Goal: Task Accomplishment & Management: Use online tool/utility

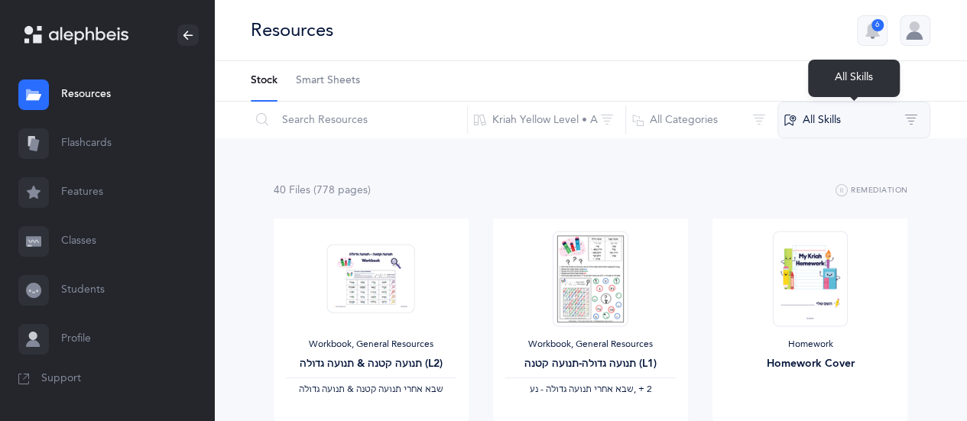
click at [908, 118] on button "All Skills" at bounding box center [853, 120] width 153 height 37
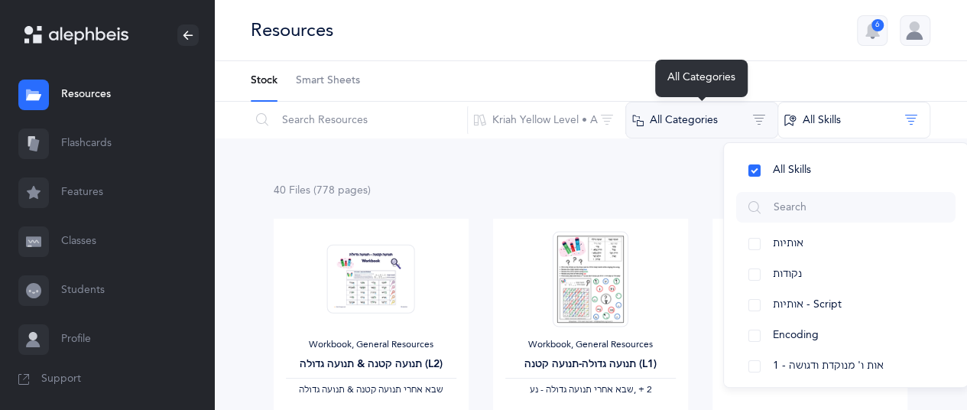
click at [760, 116] on button "All Categories" at bounding box center [701, 120] width 153 height 37
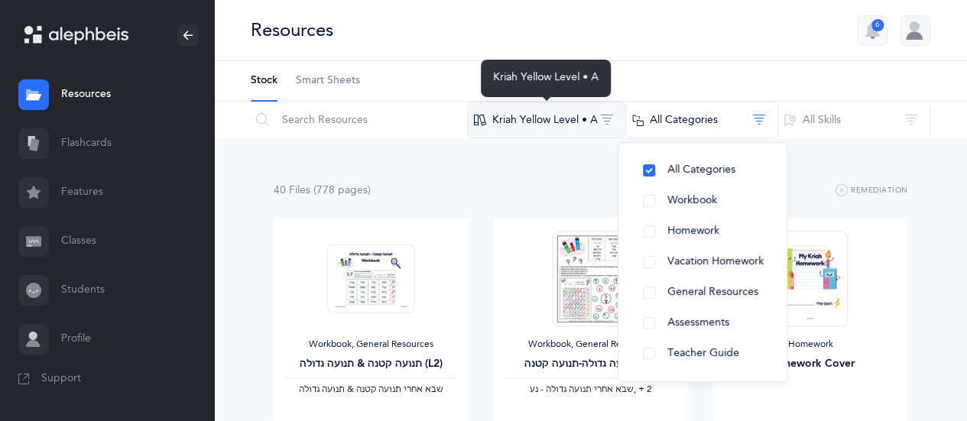
click at [613, 120] on button "Kriah Yellow Level • A" at bounding box center [546, 120] width 159 height 37
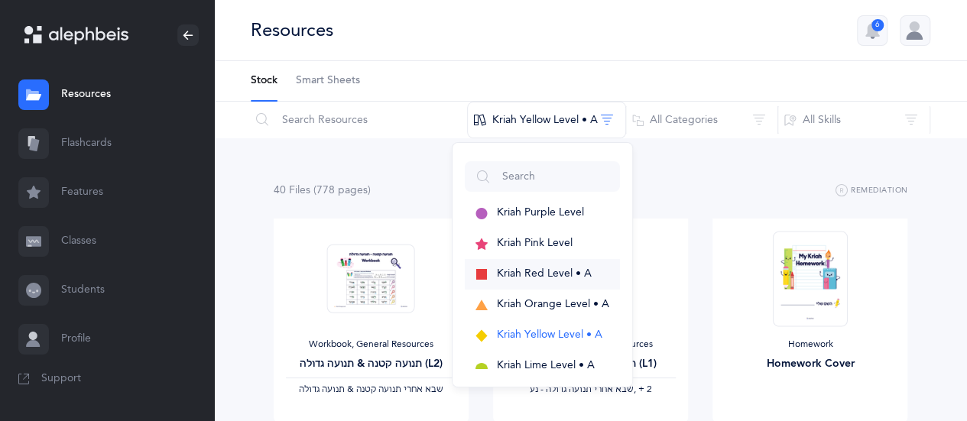
drag, startPoint x: 564, startPoint y: 276, endPoint x: 575, endPoint y: 278, distance: 10.9
click at [567, 277] on span "Kriah Red Level • A" at bounding box center [544, 273] width 95 height 12
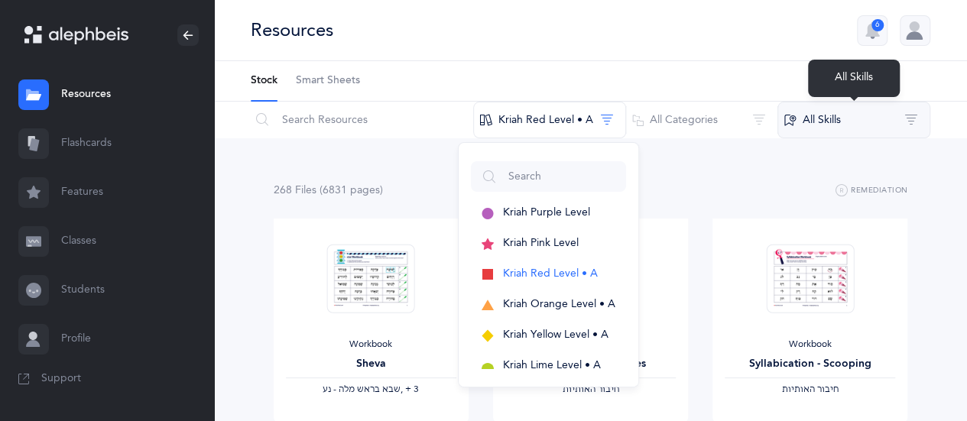
click at [854, 129] on button "All Skills" at bounding box center [853, 120] width 153 height 37
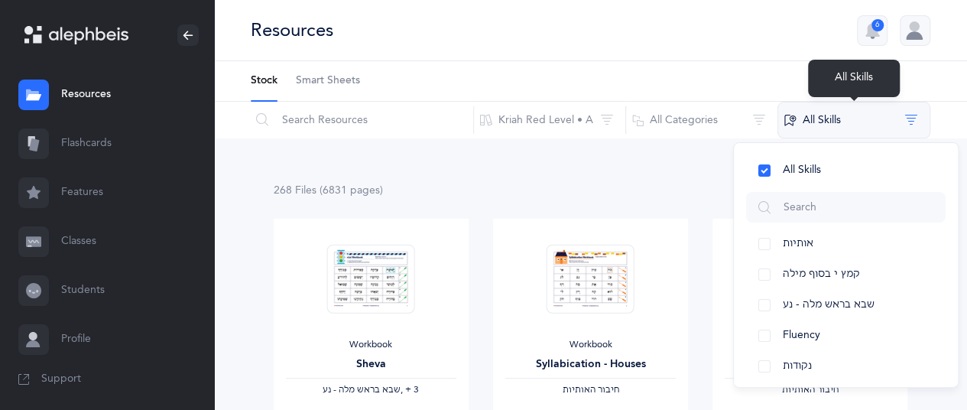
click at [876, 120] on button "All Skills" at bounding box center [853, 120] width 153 height 37
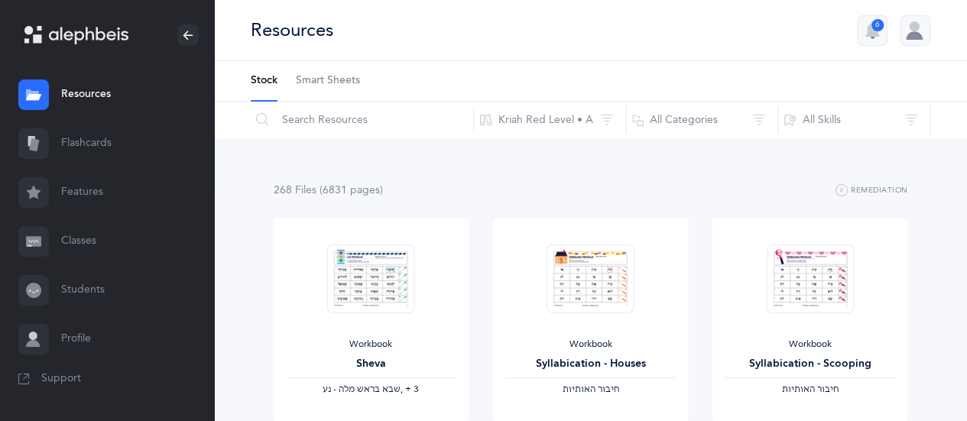
click at [89, 136] on link "Flashcards" at bounding box center [107, 143] width 214 height 49
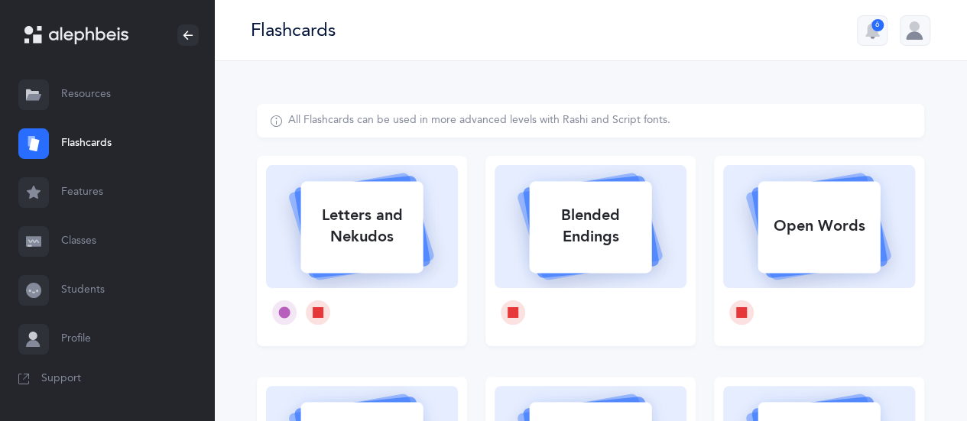
click at [598, 230] on div "Blended Endings" at bounding box center [590, 226] width 122 height 61
select select
select select "single"
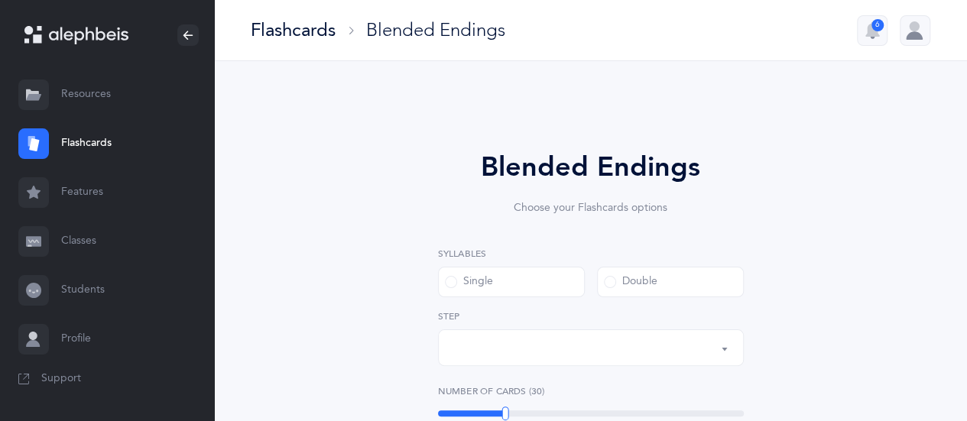
select select "28"
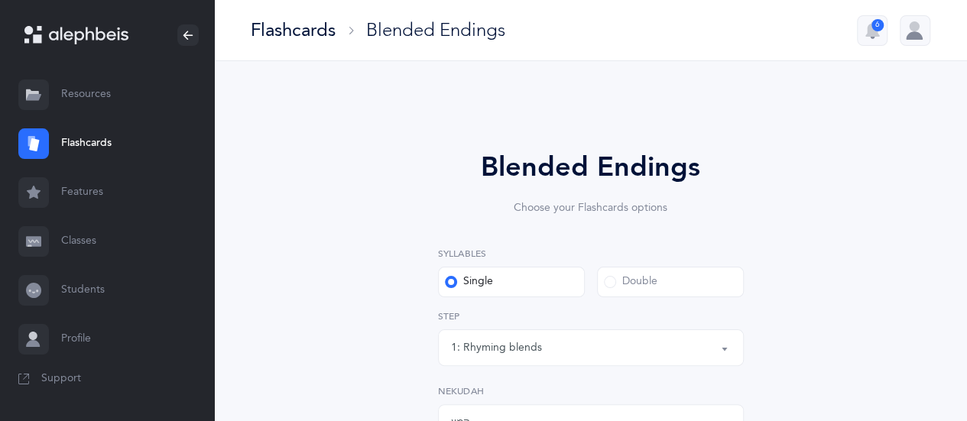
click at [607, 292] on label "Double" at bounding box center [670, 282] width 147 height 31
click at [0, 0] on input "Double" at bounding box center [0, 0] width 0 height 0
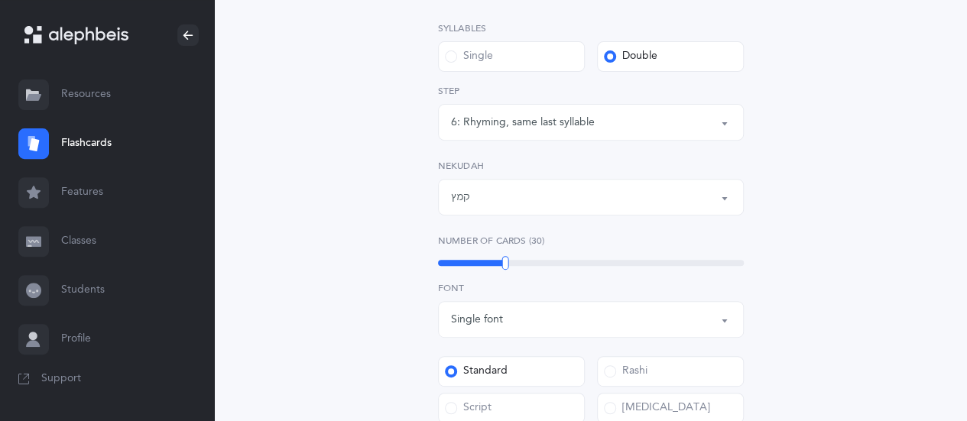
scroll to position [306, 0]
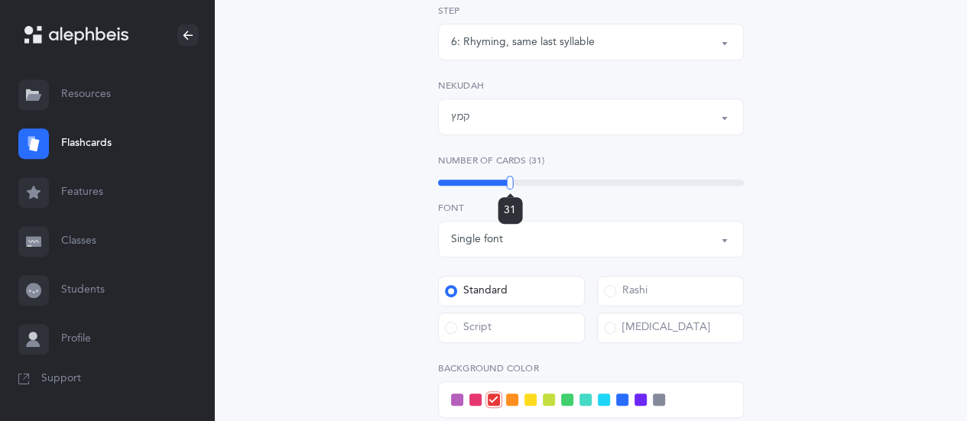
click at [510, 180] on div "31" at bounding box center [591, 183] width 306 height 6
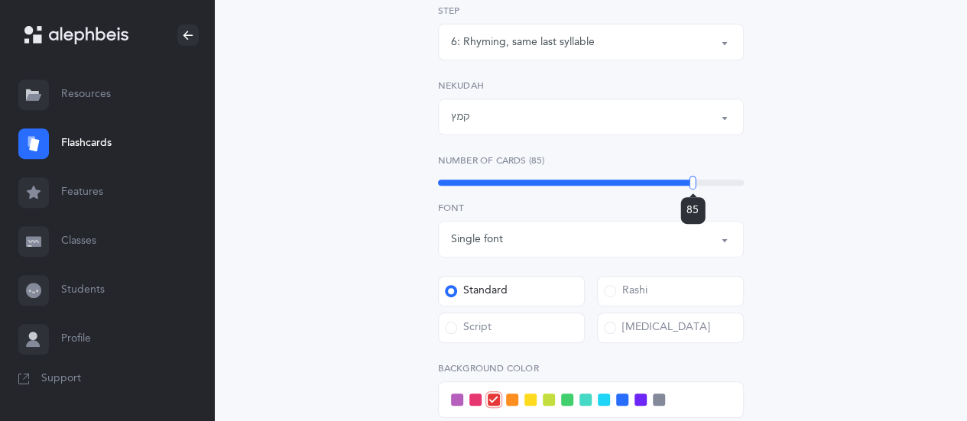
drag, startPoint x: 510, startPoint y: 180, endPoint x: 692, endPoint y: 207, distance: 184.7
click at [692, 190] on div "85" at bounding box center [692, 183] width 7 height 14
click at [587, 397] on span at bounding box center [585, 400] width 12 height 12
click at [0, 0] on input "checkbox" at bounding box center [0, 0] width 0 height 0
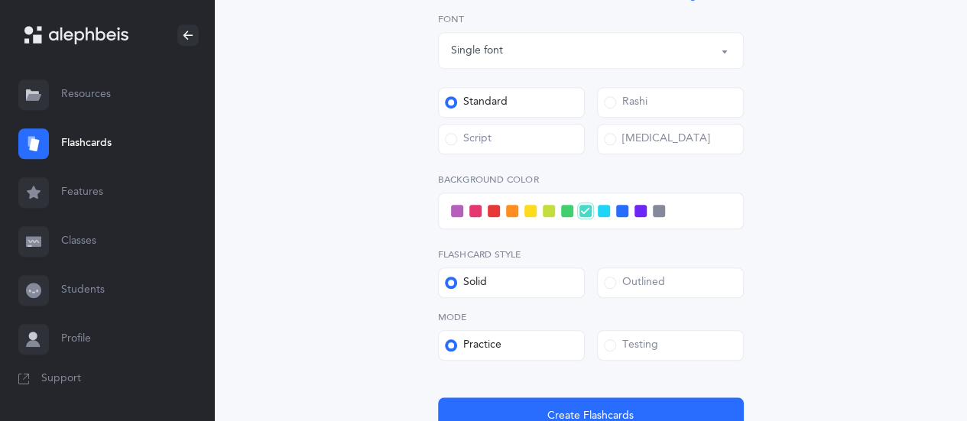
scroll to position [535, 0]
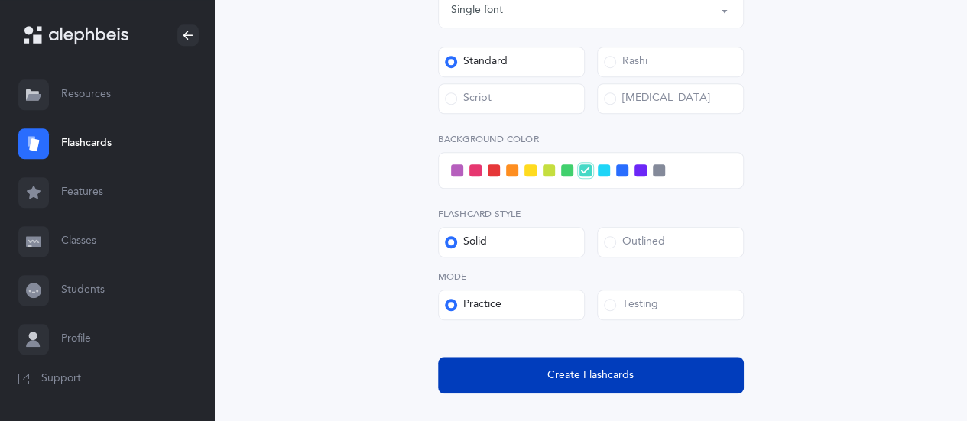
click at [591, 381] on span "Create Flashcards" at bounding box center [590, 376] width 86 height 16
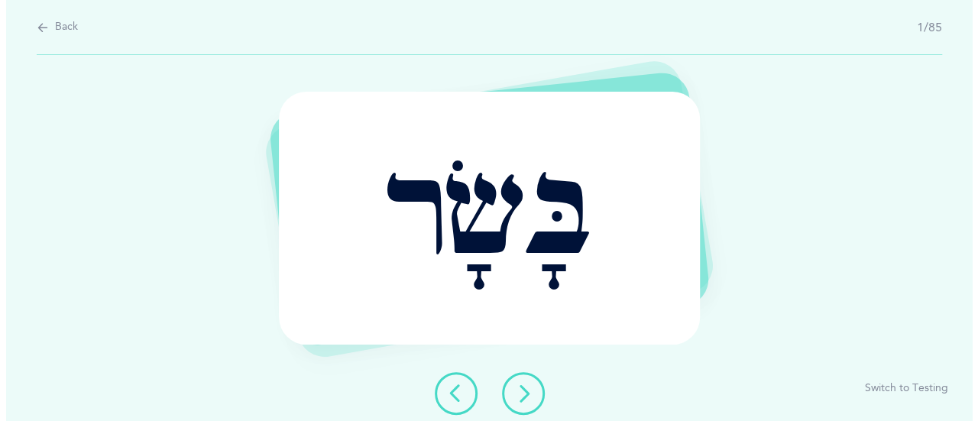
scroll to position [0, 0]
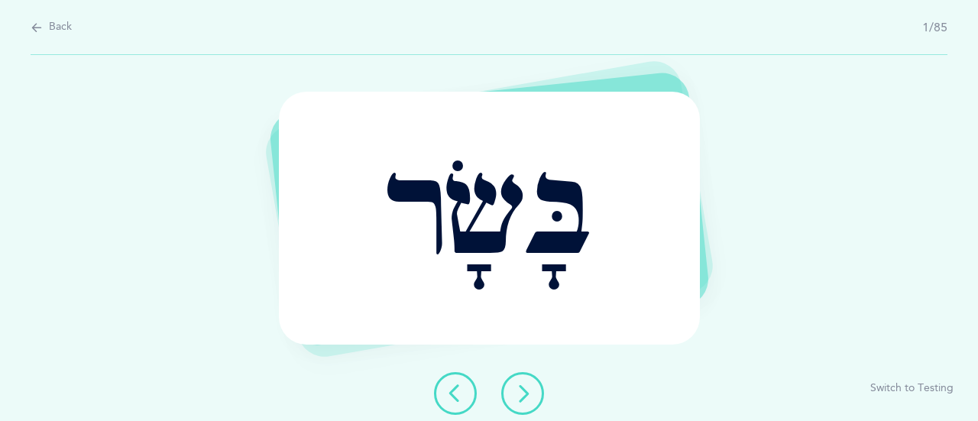
click at [532, 391] on button at bounding box center [522, 393] width 43 height 43
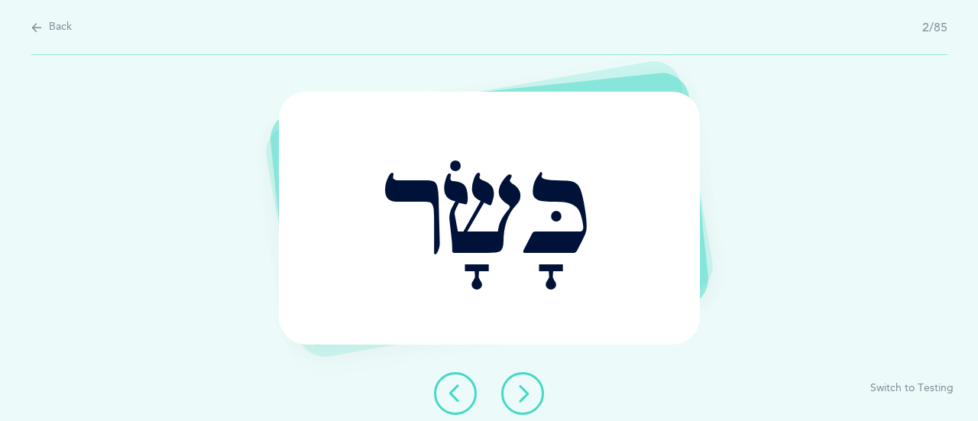
click at [532, 392] on button at bounding box center [522, 393] width 43 height 43
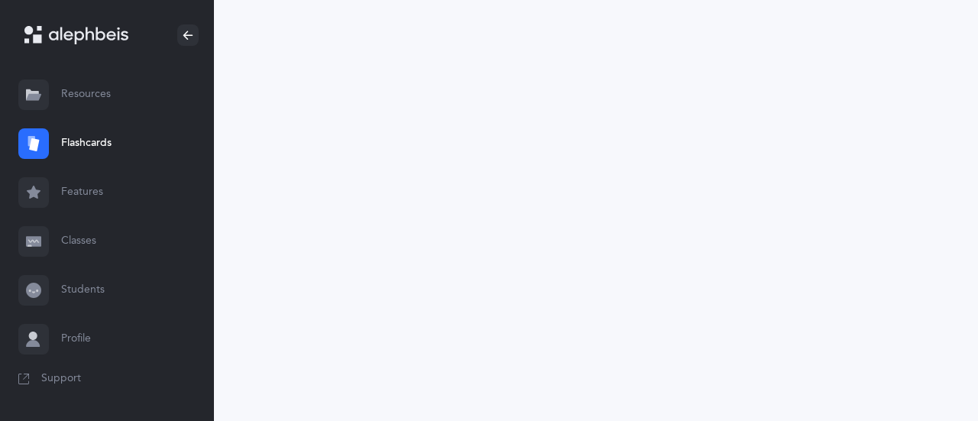
click at [102, 94] on link "Resources" at bounding box center [107, 94] width 214 height 49
click at [102, 92] on link "Resources" at bounding box center [107, 94] width 214 height 49
click at [77, 89] on link "Resources" at bounding box center [107, 94] width 214 height 49
click at [77, 96] on link "Resources" at bounding box center [107, 94] width 214 height 49
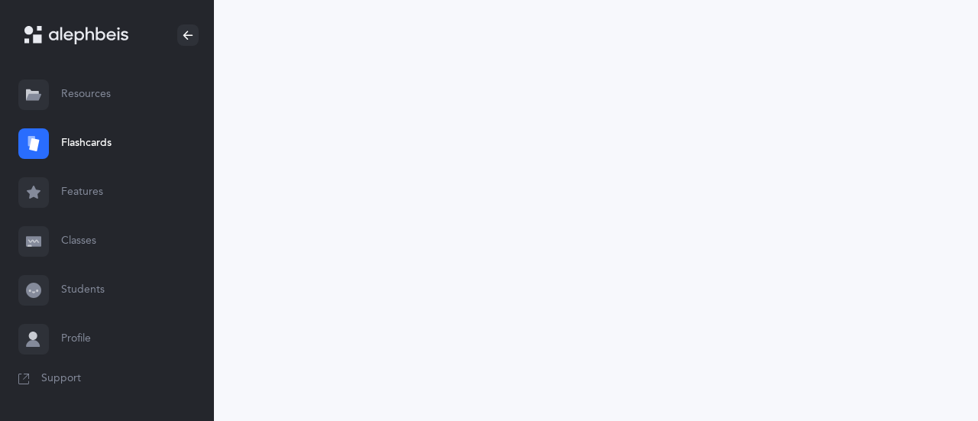
click at [77, 97] on link "Resources" at bounding box center [107, 94] width 214 height 49
click at [79, 96] on link "Resources" at bounding box center [107, 94] width 214 height 49
click at [79, 92] on link "Resources" at bounding box center [107, 94] width 214 height 49
click at [81, 91] on link "Resources" at bounding box center [107, 94] width 214 height 49
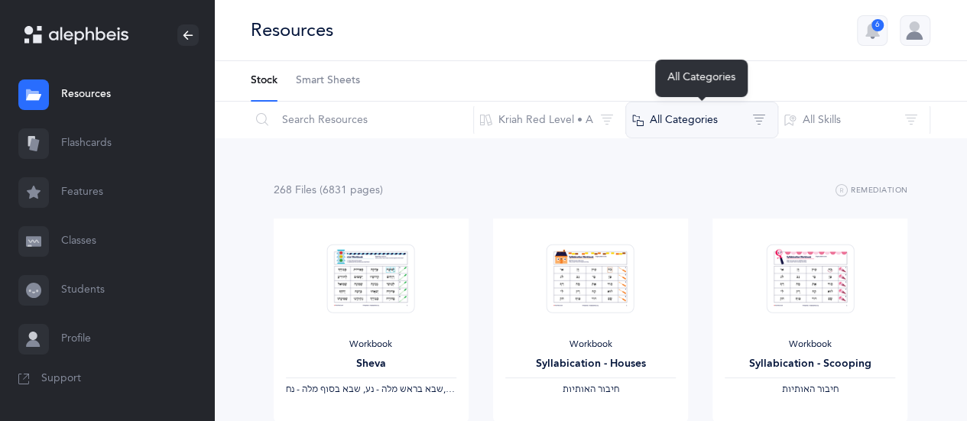
click at [753, 118] on button "All Categories" at bounding box center [701, 120] width 153 height 37
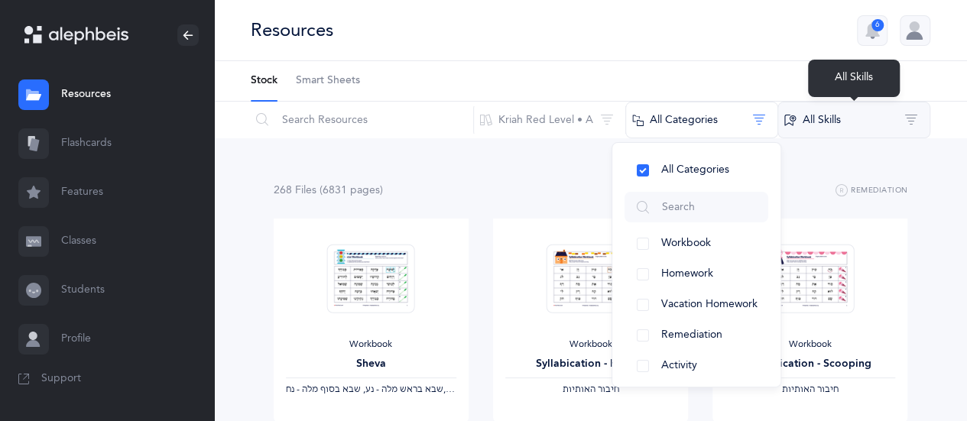
click at [908, 123] on button "All Skills" at bounding box center [853, 120] width 153 height 37
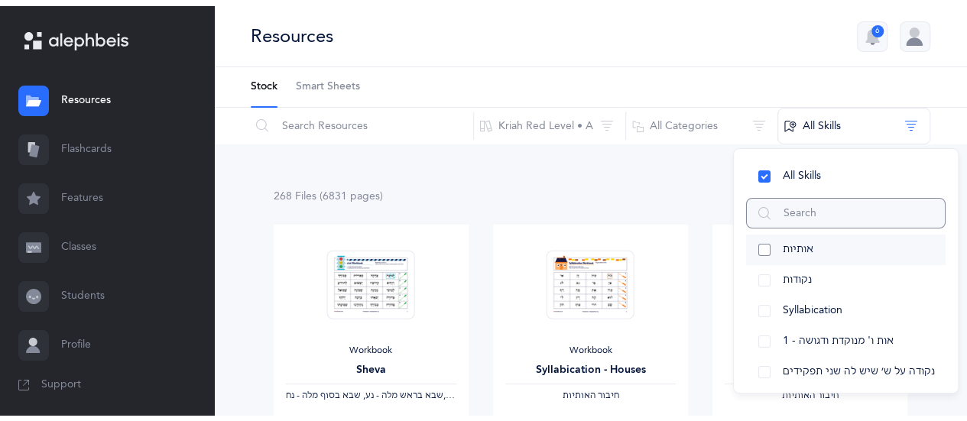
scroll to position [229, 0]
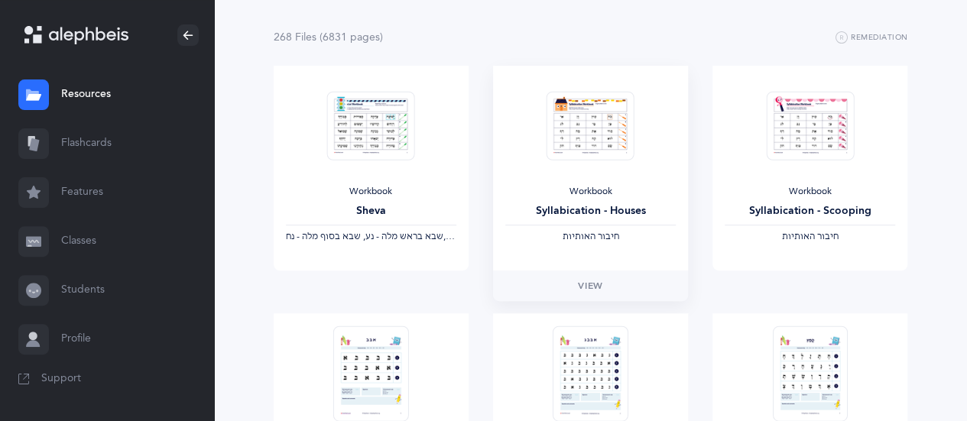
scroll to position [0, 0]
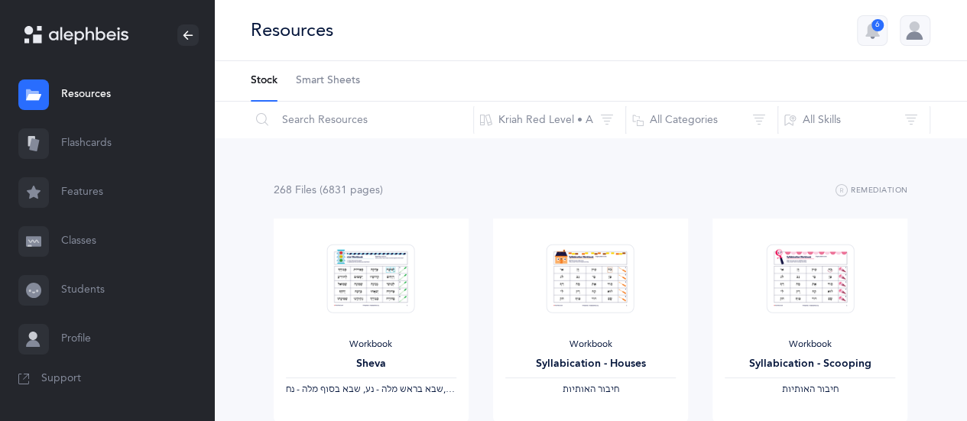
click at [86, 143] on link "Flashcards" at bounding box center [107, 143] width 214 height 49
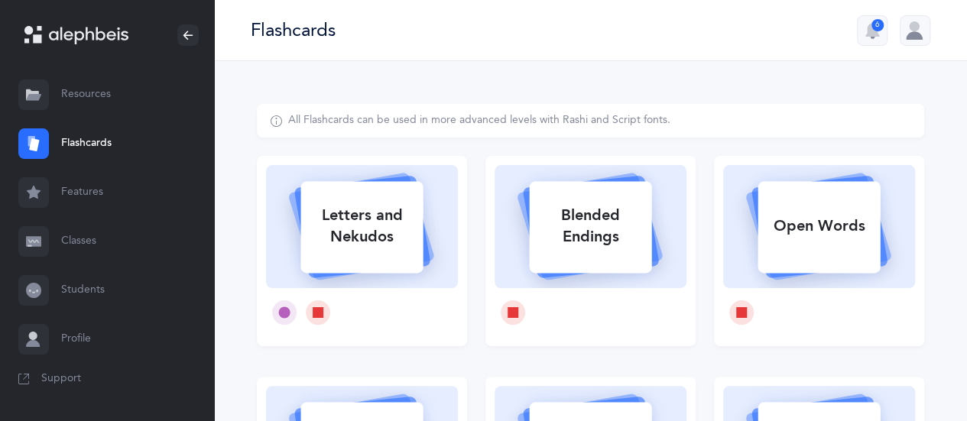
click at [593, 232] on div "Blended Endings" at bounding box center [590, 226] width 122 height 61
select select
select select "single"
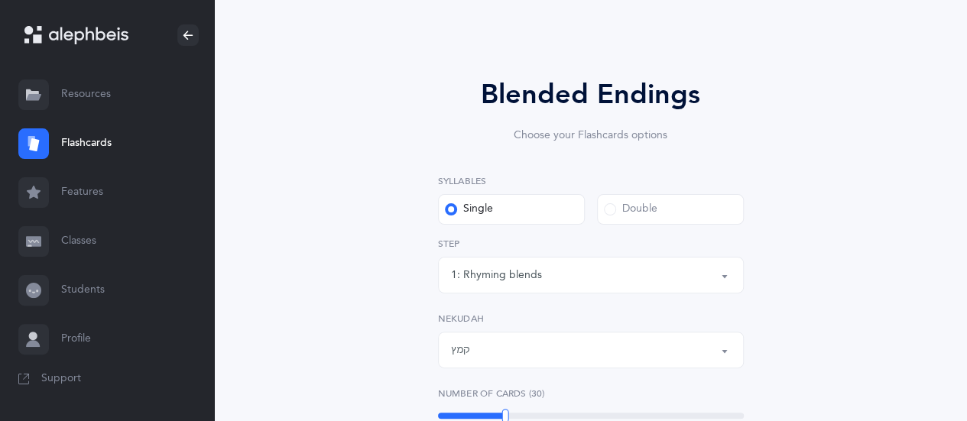
scroll to position [153, 0]
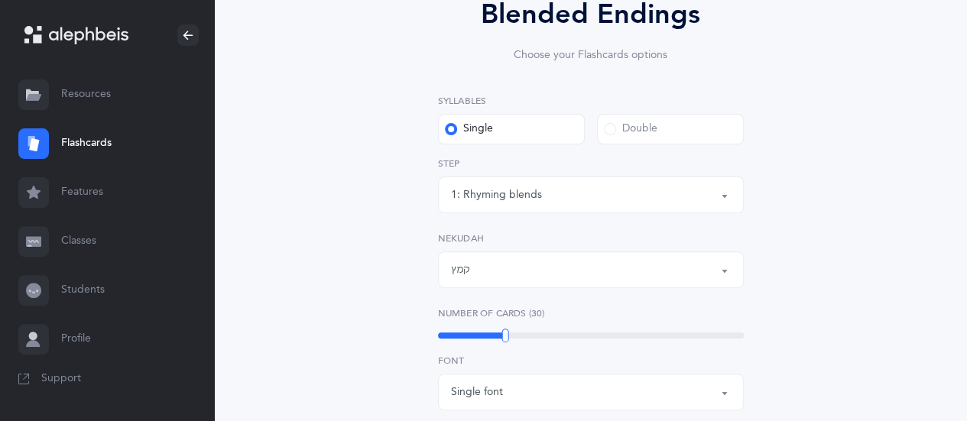
click at [613, 129] on span at bounding box center [610, 129] width 12 height 12
click at [0, 0] on input "Double" at bounding box center [0, 0] width 0 height 0
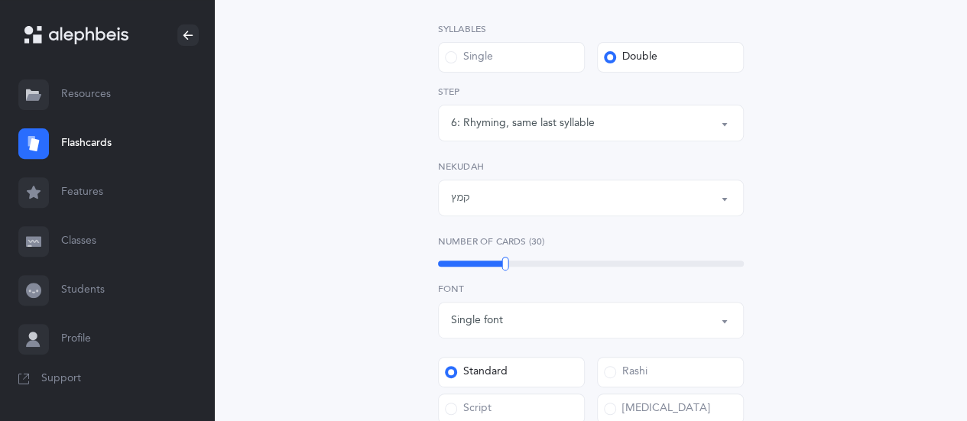
scroll to position [306, 0]
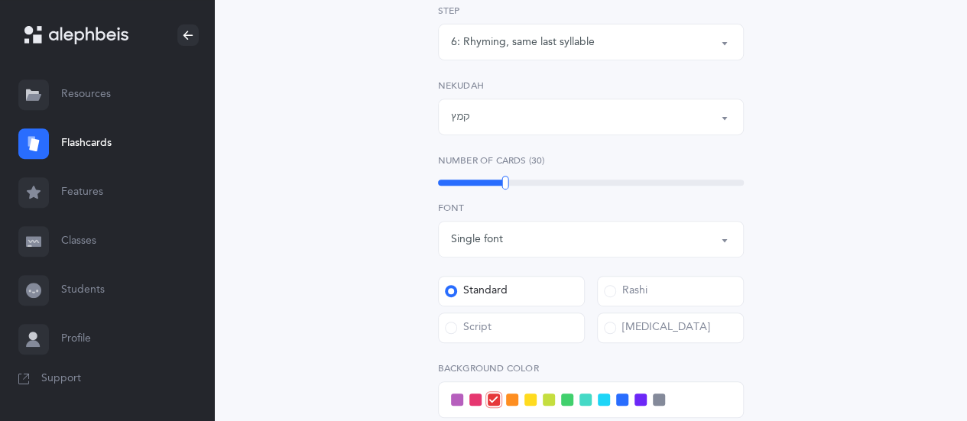
click at [726, 119] on button "קמץ" at bounding box center [591, 117] width 306 height 37
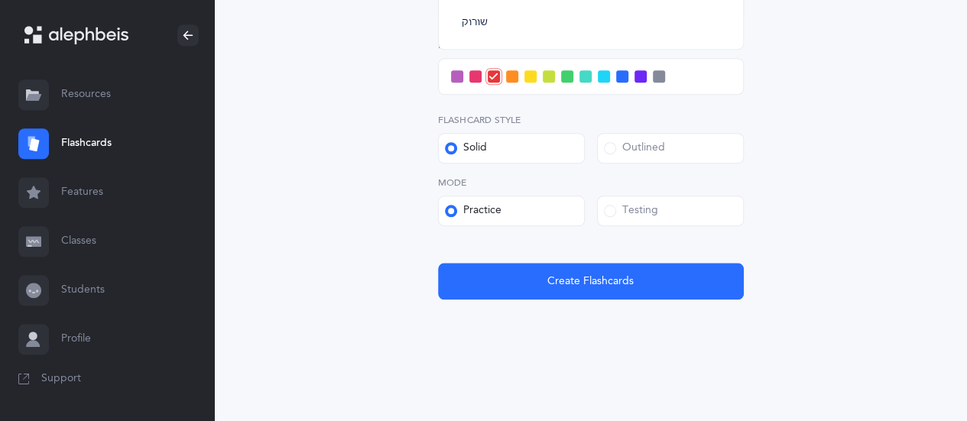
scroll to position [630, 0]
click at [481, 22] on span "שורוק" at bounding box center [475, 22] width 26 height 14
select select "38"
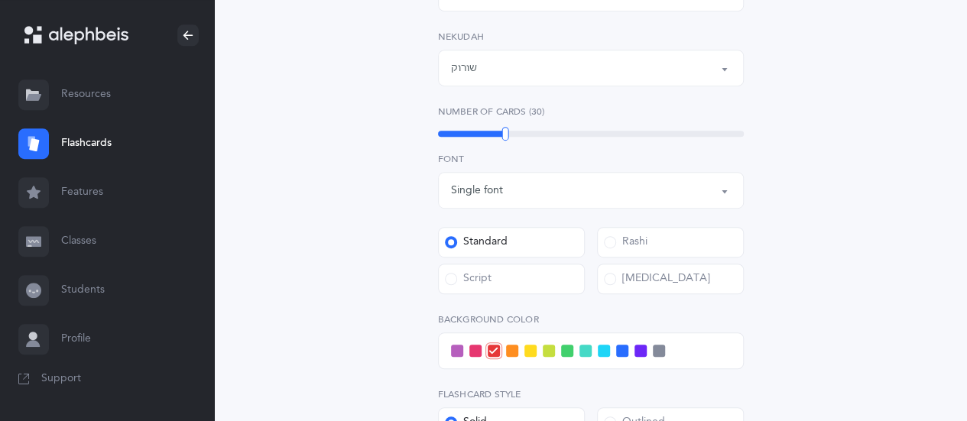
scroll to position [364, 0]
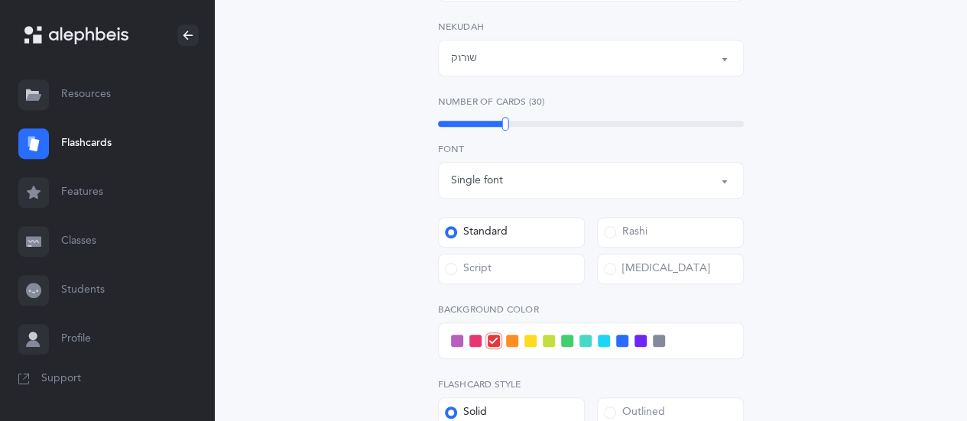
click at [448, 268] on span at bounding box center [451, 269] width 12 height 12
click at [0, 0] on input "Script" at bounding box center [0, 0] width 0 height 0
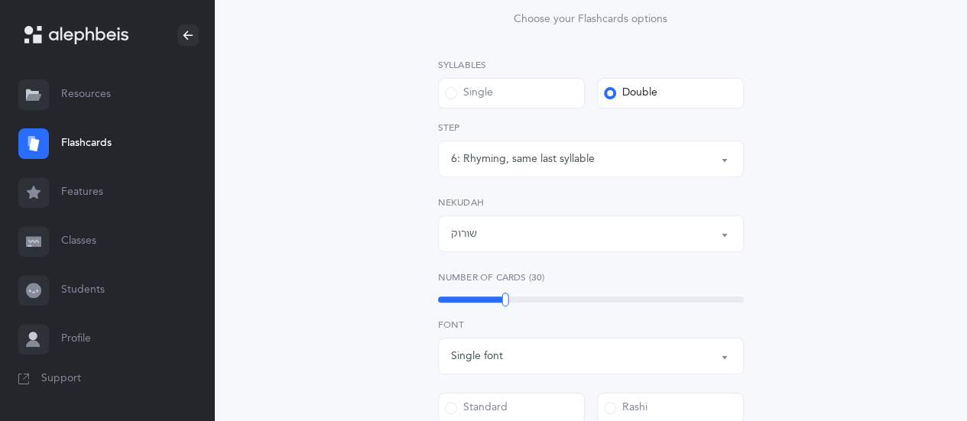
scroll to position [212, 0]
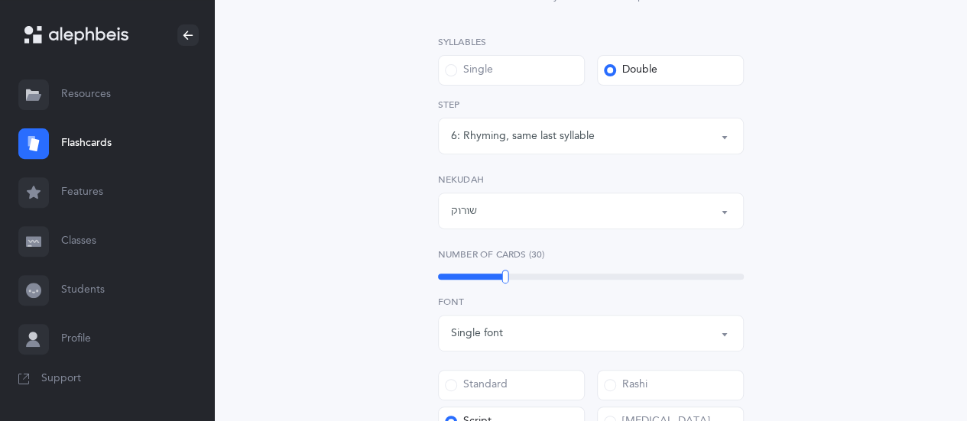
click at [720, 134] on button "6: Rhyming, same last syllable" at bounding box center [591, 136] width 306 height 37
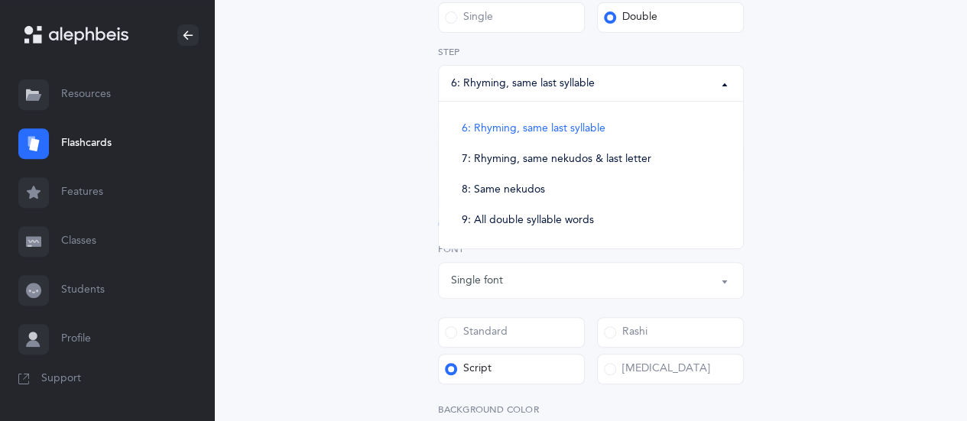
scroll to position [288, 0]
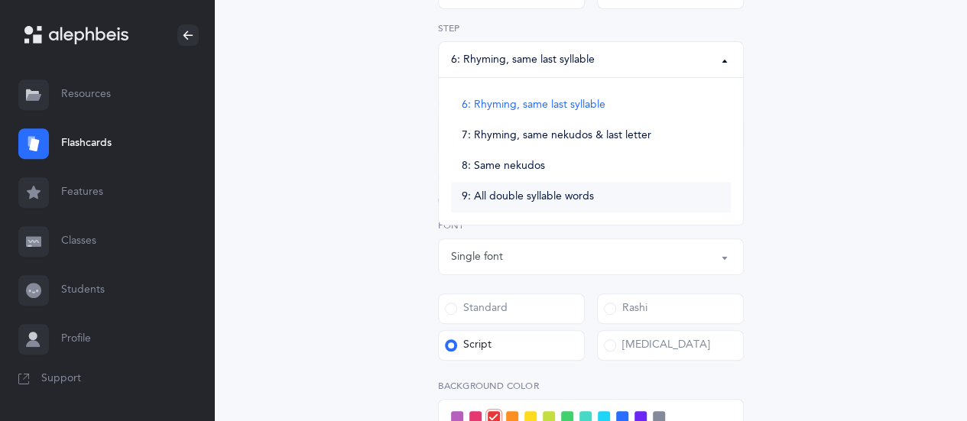
click at [550, 193] on span "9: All double syllable words" at bounding box center [528, 197] width 132 height 14
select select "9"
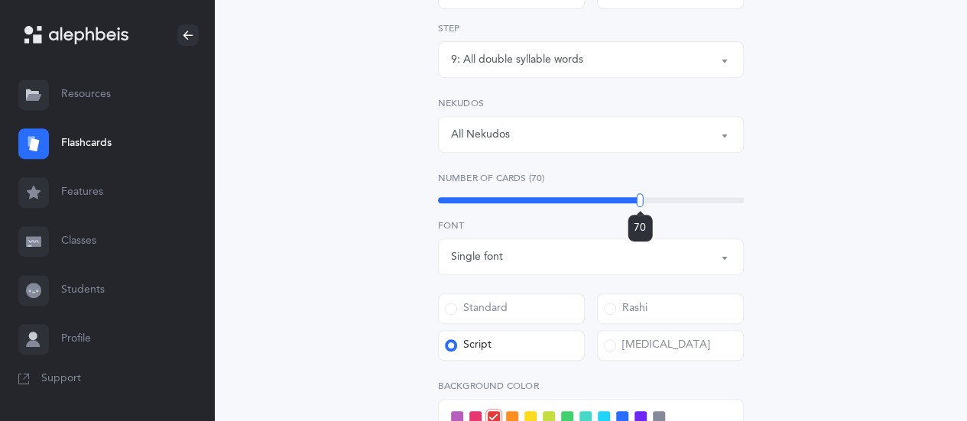
drag, startPoint x: 504, startPoint y: 198, endPoint x: 640, endPoint y: 192, distance: 135.4
click at [640, 192] on div "Number of Cards (70) 70" at bounding box center [591, 188] width 306 height 35
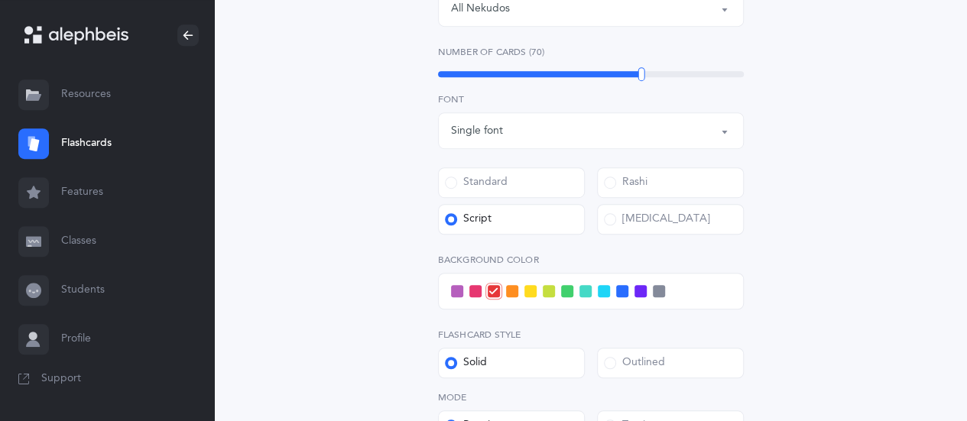
scroll to position [517, 0]
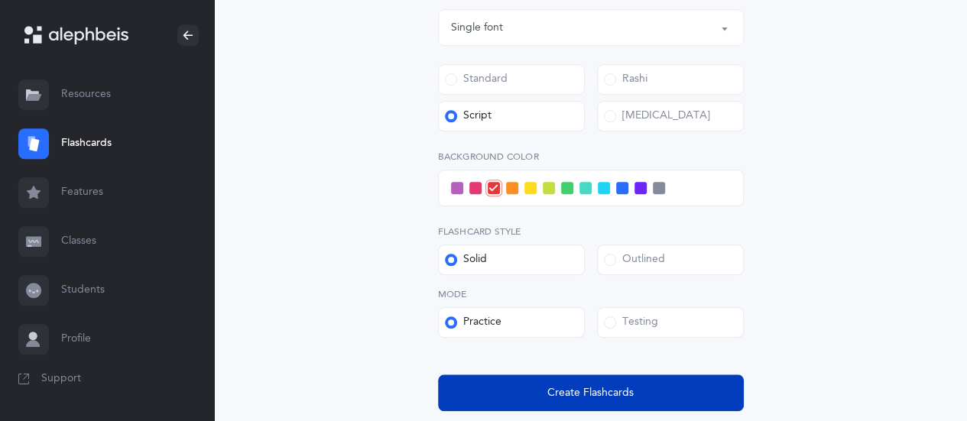
click at [576, 390] on span "Create Flashcards" at bounding box center [590, 393] width 86 height 16
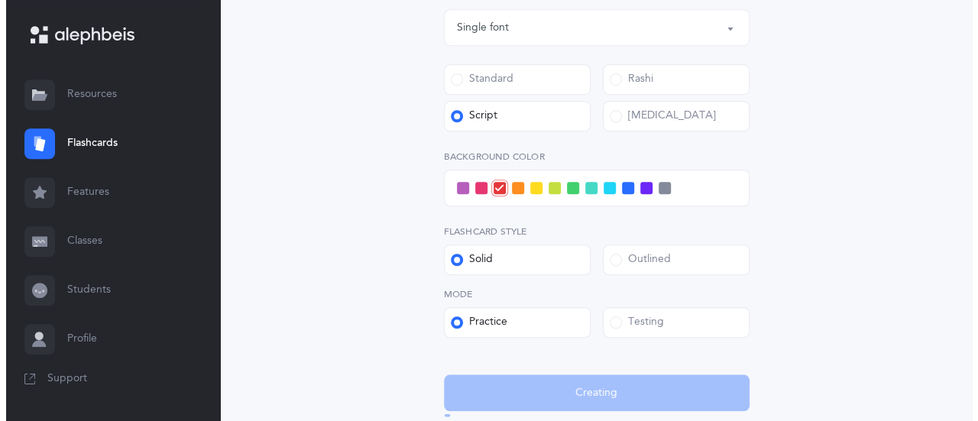
scroll to position [0, 0]
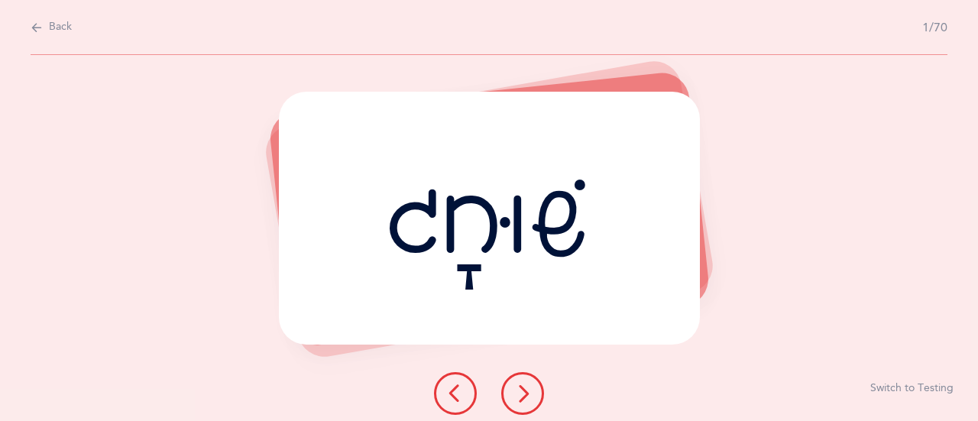
click at [516, 394] on icon at bounding box center [523, 393] width 18 height 18
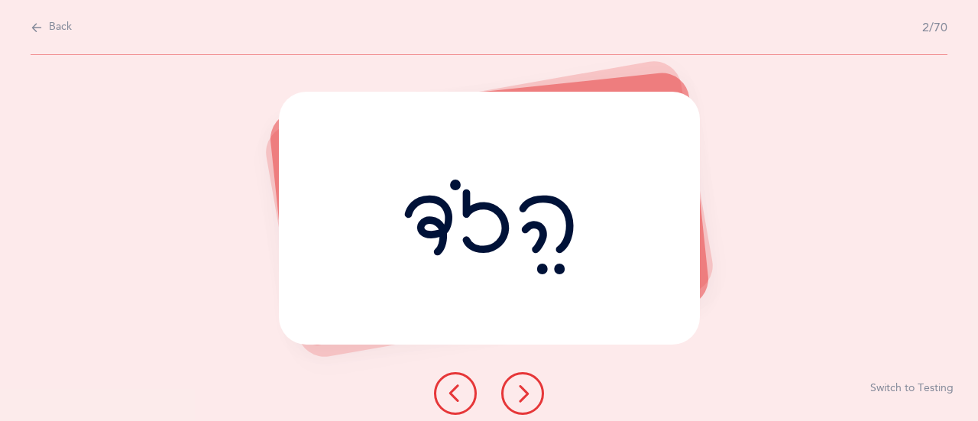
click at [516, 394] on icon at bounding box center [523, 393] width 18 height 18
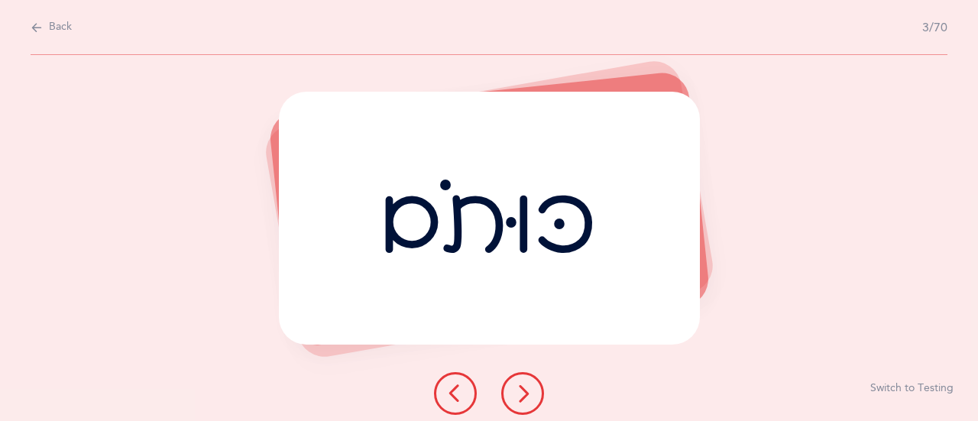
click at [515, 392] on icon at bounding box center [523, 393] width 18 height 18
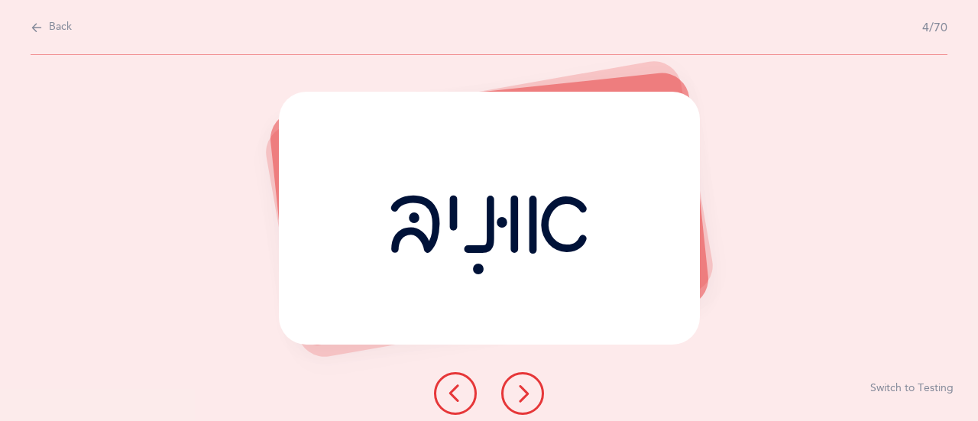
click at [515, 392] on icon at bounding box center [523, 393] width 18 height 18
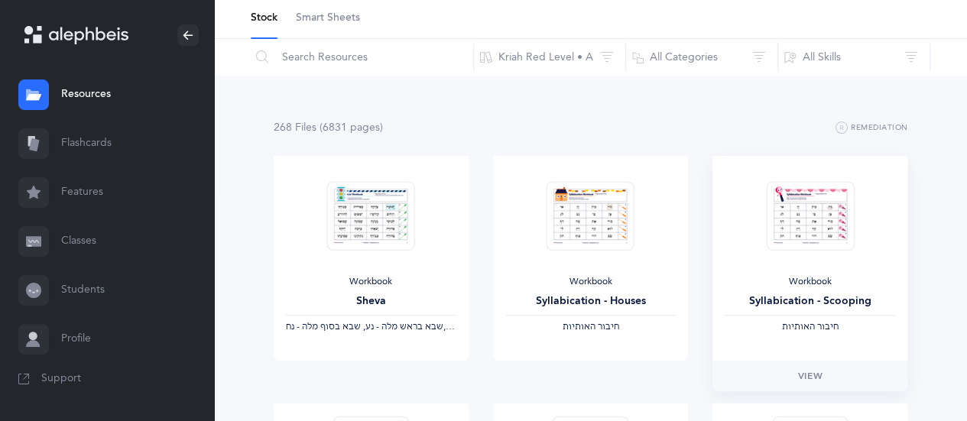
scroll to position [153, 0]
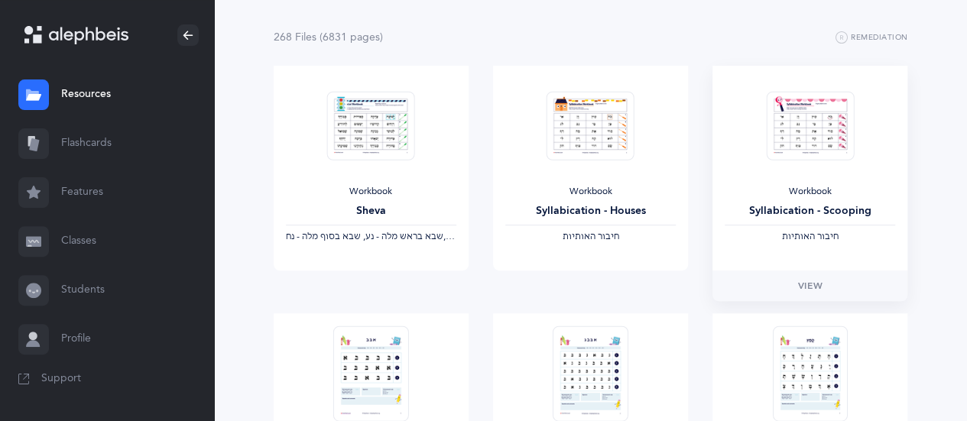
click at [821, 140] on img at bounding box center [810, 126] width 88 height 70
click at [813, 277] on link "View" at bounding box center [809, 286] width 195 height 31
click at [76, 147] on link "Flashcards" at bounding box center [107, 143] width 214 height 49
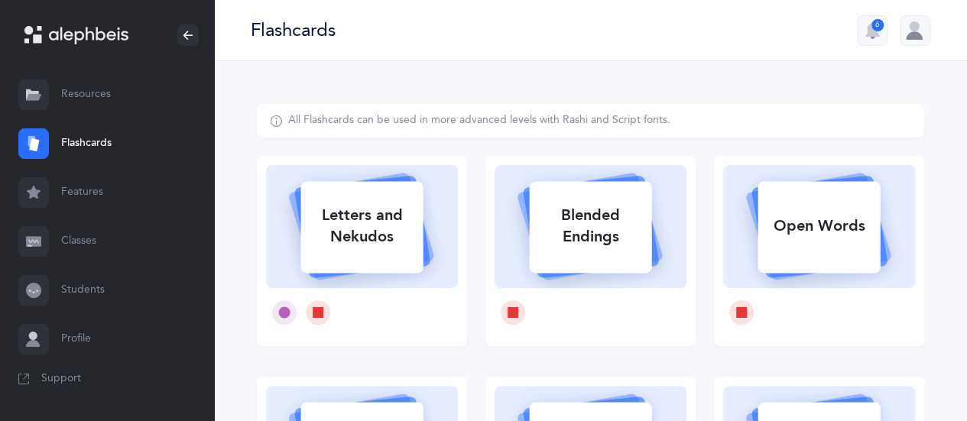
click at [625, 213] on div "Blended Endings" at bounding box center [590, 226] width 122 height 61
select select
select select "single"
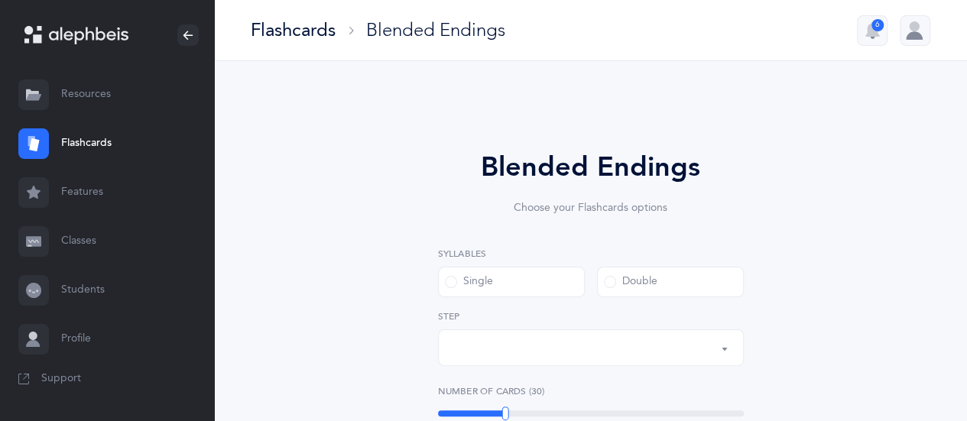
select select "28"
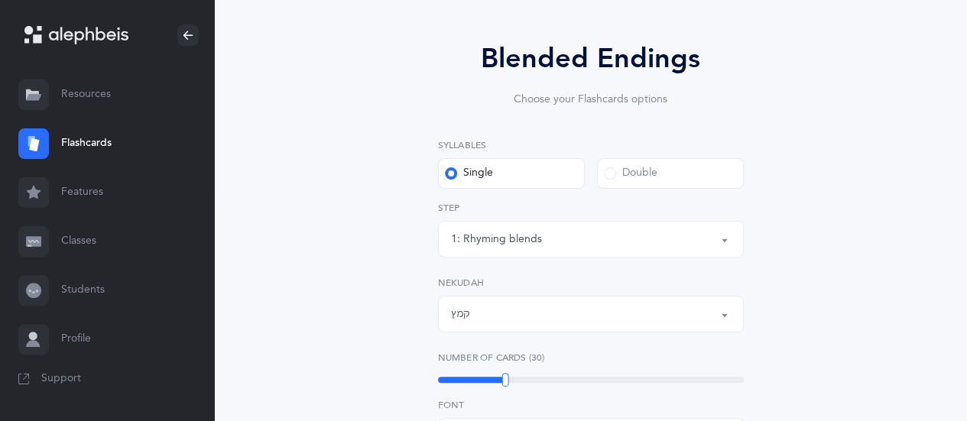
scroll to position [229, 0]
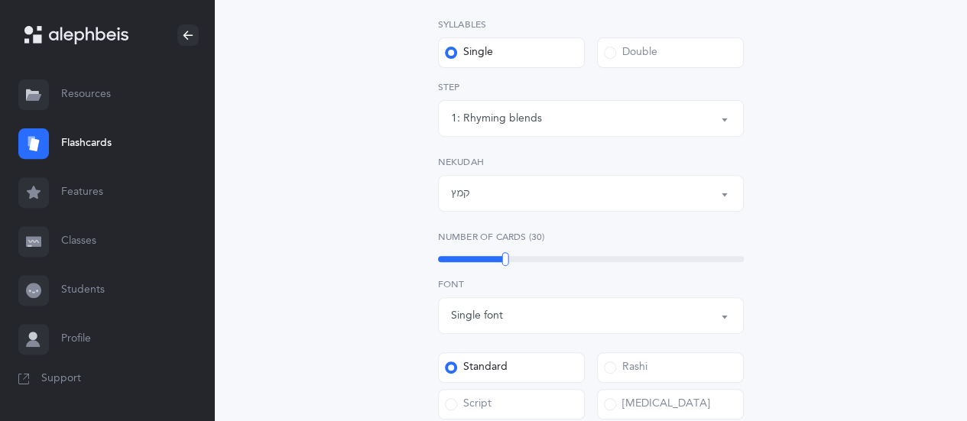
click at [607, 55] on span at bounding box center [610, 53] width 12 height 12
click at [0, 0] on input "Double" at bounding box center [0, 0] width 0 height 0
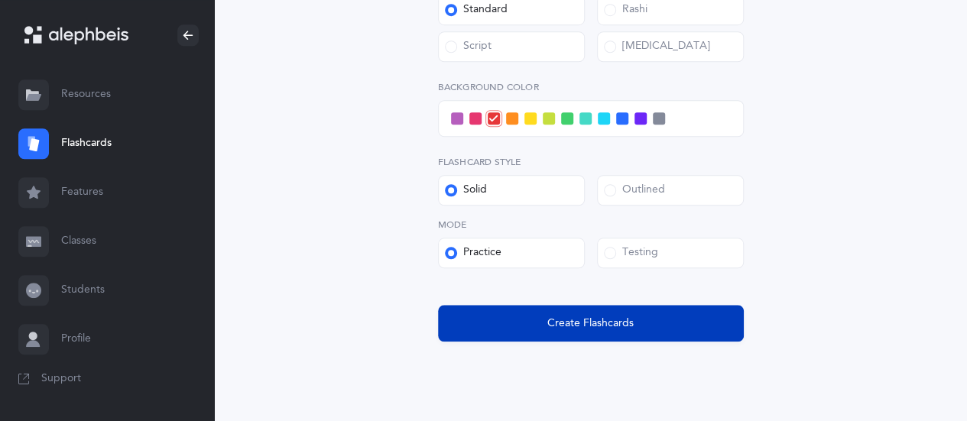
scroll to position [611, 0]
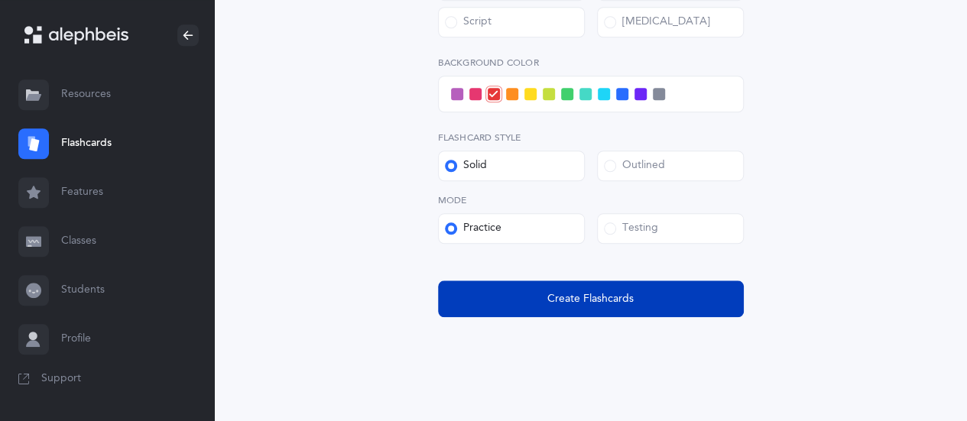
click at [566, 297] on span "Create Flashcards" at bounding box center [590, 299] width 86 height 16
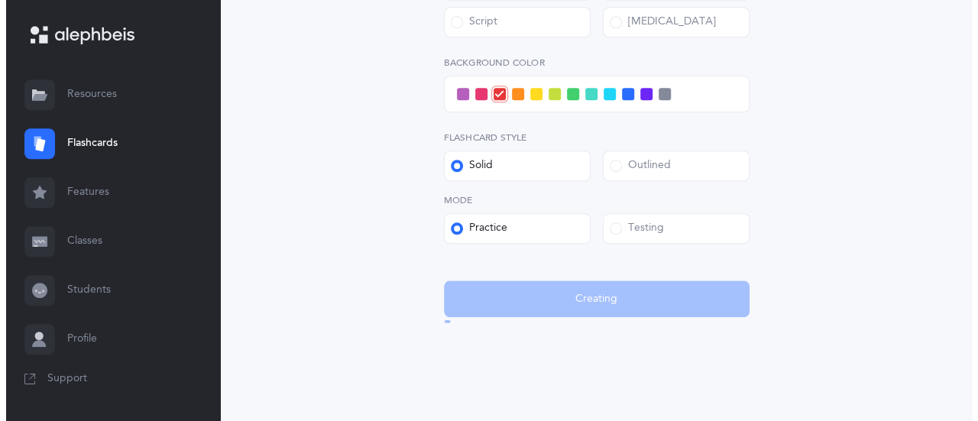
scroll to position [0, 0]
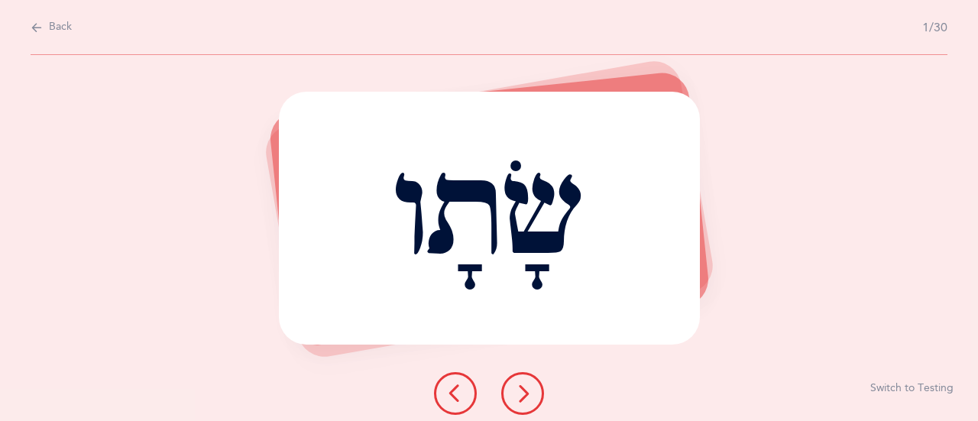
click at [521, 384] on icon at bounding box center [523, 393] width 18 height 18
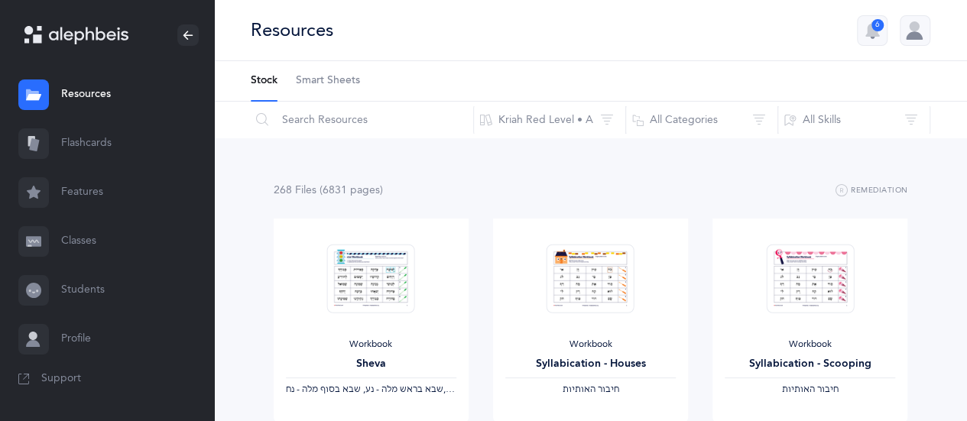
click at [92, 138] on link "Flashcards" at bounding box center [107, 143] width 214 height 49
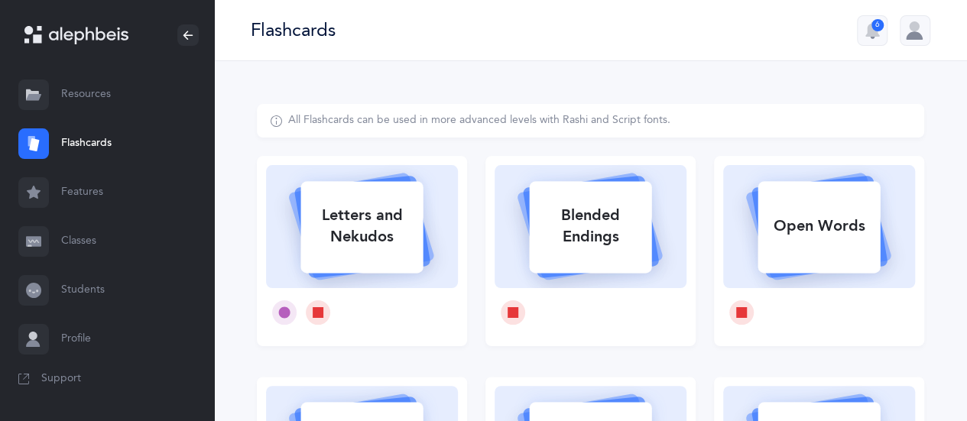
click at [575, 212] on div "Blended Endings" at bounding box center [590, 226] width 122 height 61
select select
select select "single"
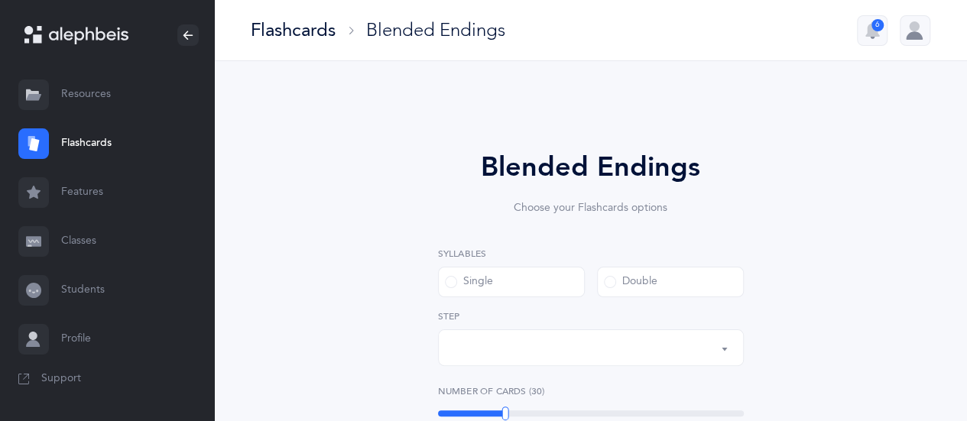
select select "28"
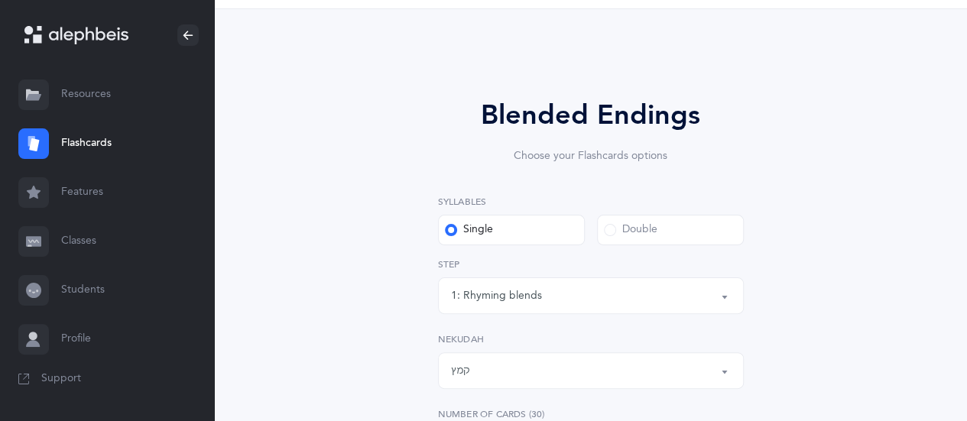
scroll to position [76, 0]
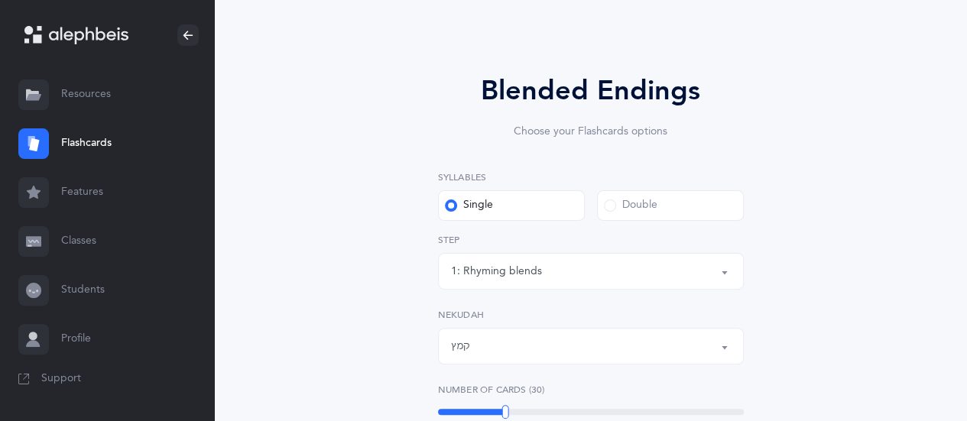
click at [611, 197] on label "Double" at bounding box center [670, 205] width 147 height 31
click at [0, 0] on input "Double" at bounding box center [0, 0] width 0 height 0
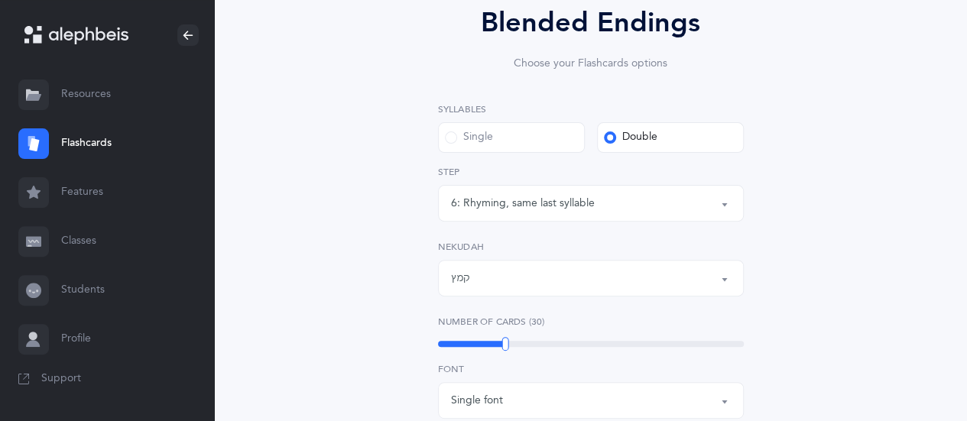
scroll to position [229, 0]
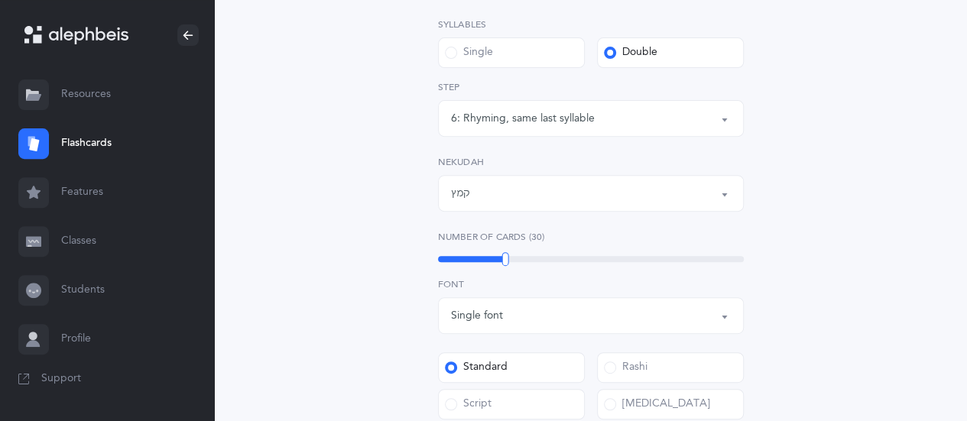
click at [723, 117] on button "6: Rhyming, same last syllable" at bounding box center [591, 118] width 306 height 37
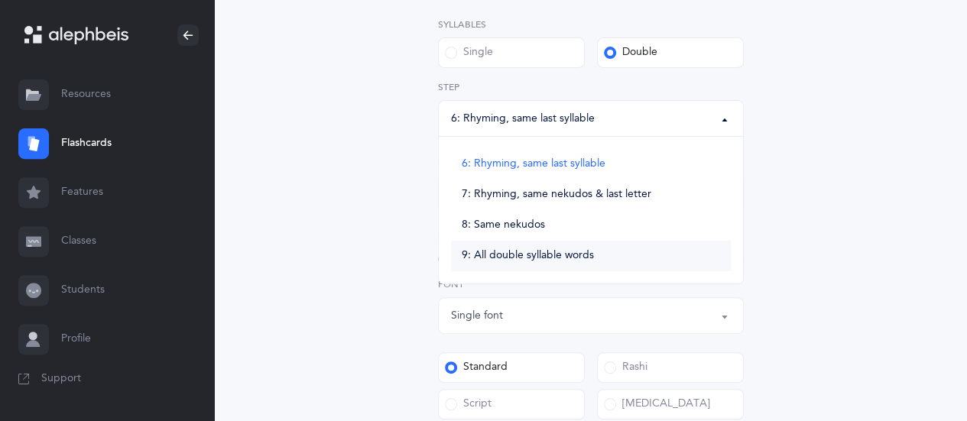
click at [552, 253] on span "9: All double syllable words" at bounding box center [528, 256] width 132 height 14
select select "9"
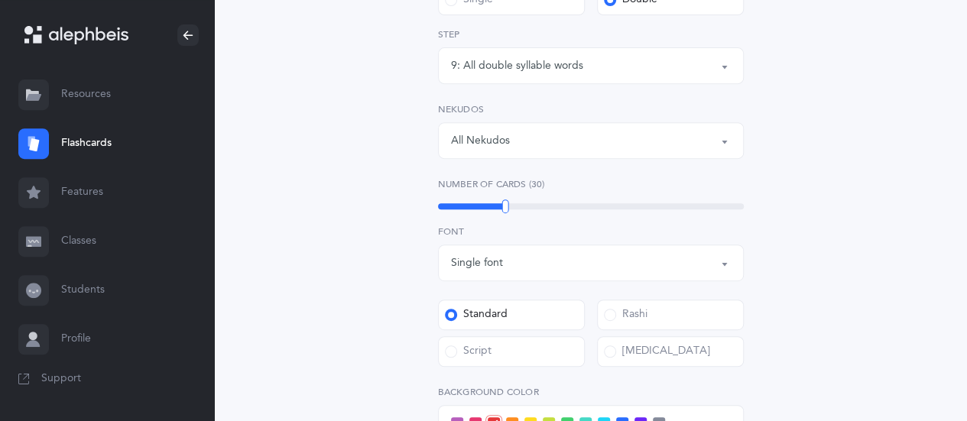
scroll to position [306, 0]
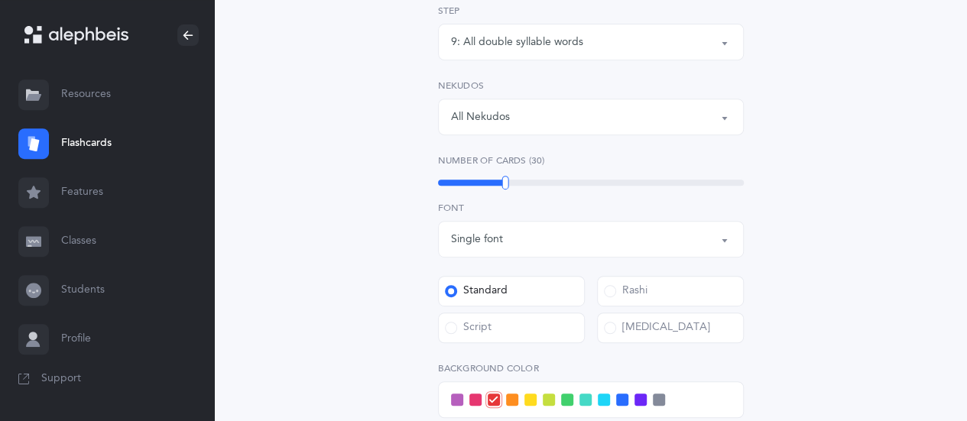
click at [727, 115] on button "All Nekudos" at bounding box center [591, 117] width 306 height 37
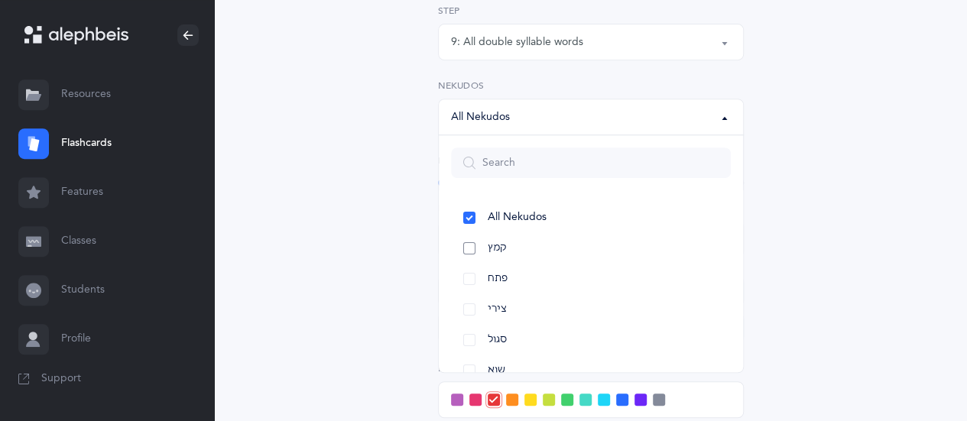
click at [474, 245] on link "קמץ" at bounding box center [591, 248] width 280 height 31
select select "28"
click at [462, 283] on link "פתח" at bounding box center [591, 279] width 280 height 31
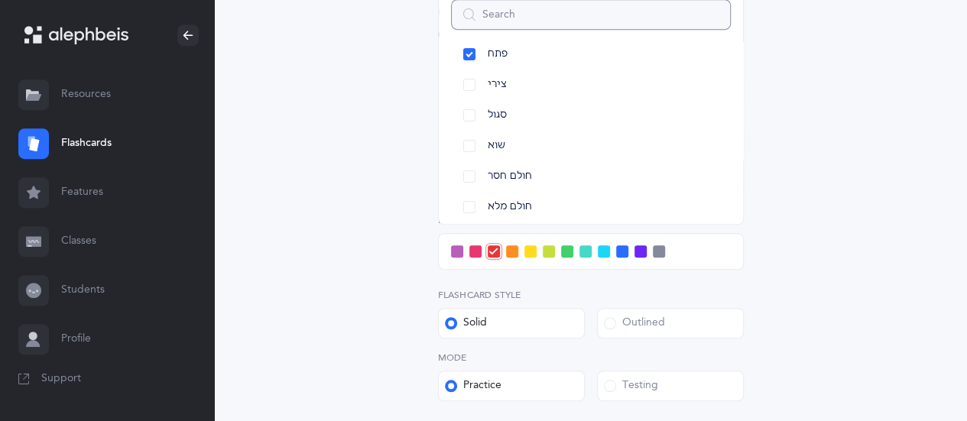
scroll to position [458, 0]
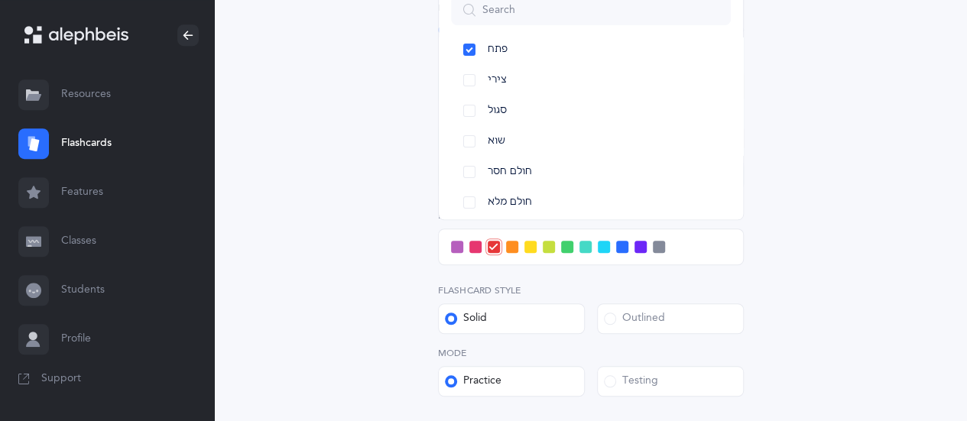
click at [809, 215] on div "Blended Endings Choose your Flashcards options Syllables Single Double 6: Rhymi…" at bounding box center [590, 88] width 667 height 886
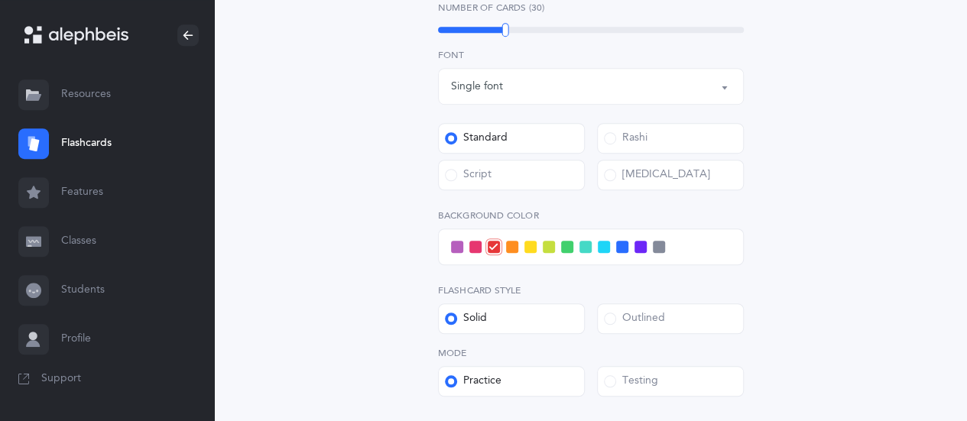
scroll to position [535, 0]
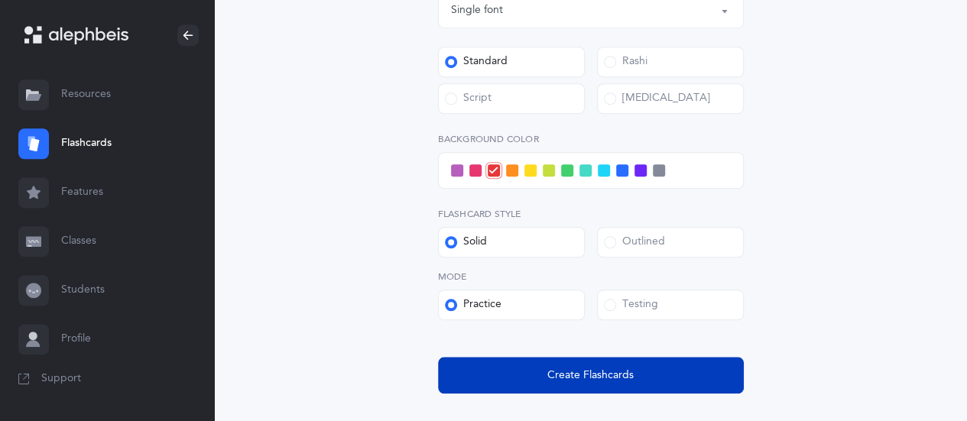
click at [597, 363] on button "Create Flashcards" at bounding box center [591, 375] width 306 height 37
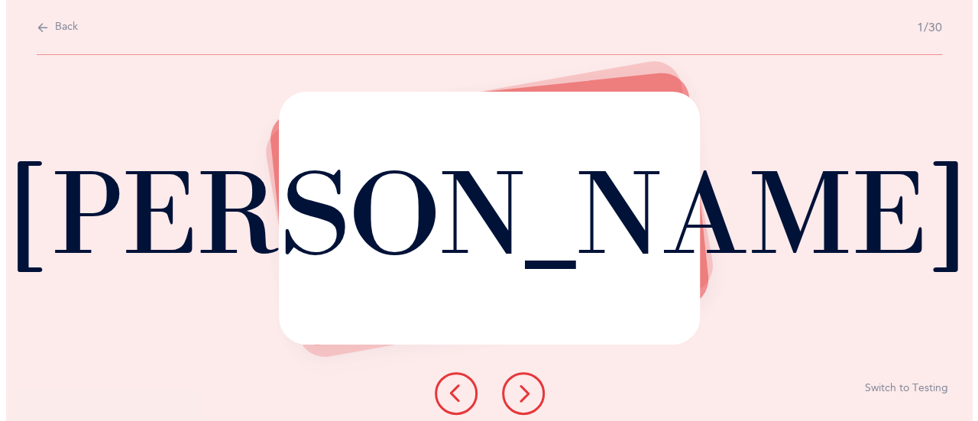
scroll to position [0, 0]
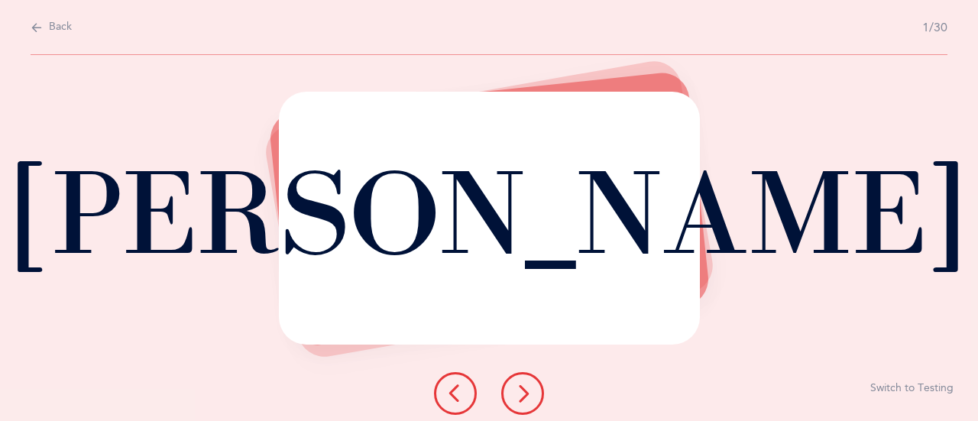
click at [516, 390] on icon at bounding box center [523, 393] width 18 height 18
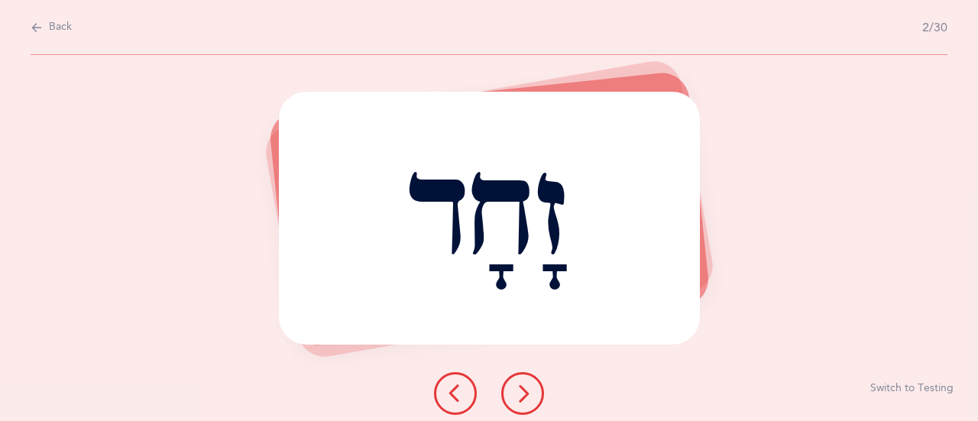
click at [516, 386] on icon at bounding box center [523, 393] width 18 height 18
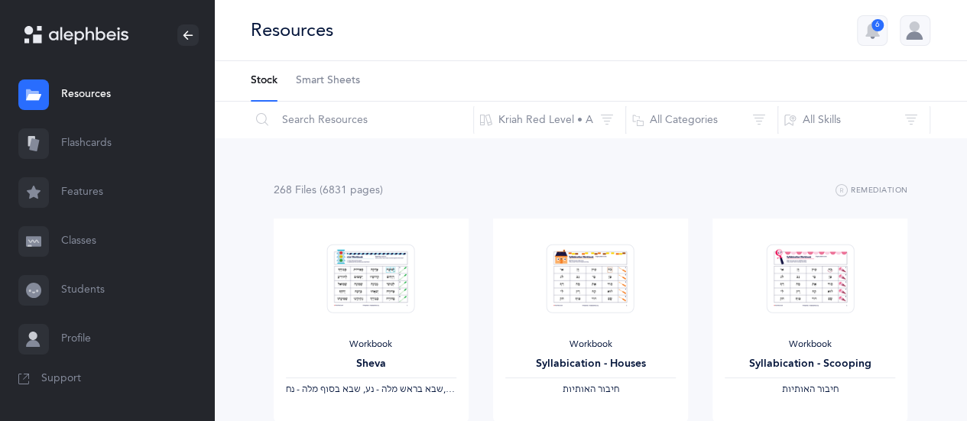
click at [73, 143] on link "Flashcards" at bounding box center [107, 143] width 214 height 49
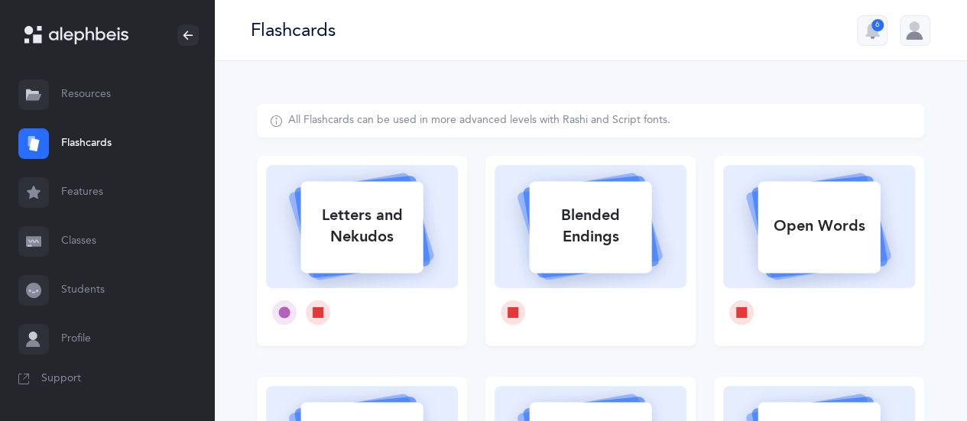
click at [617, 230] on div "Blended Endings" at bounding box center [590, 226] width 122 height 61
select select
select select "single"
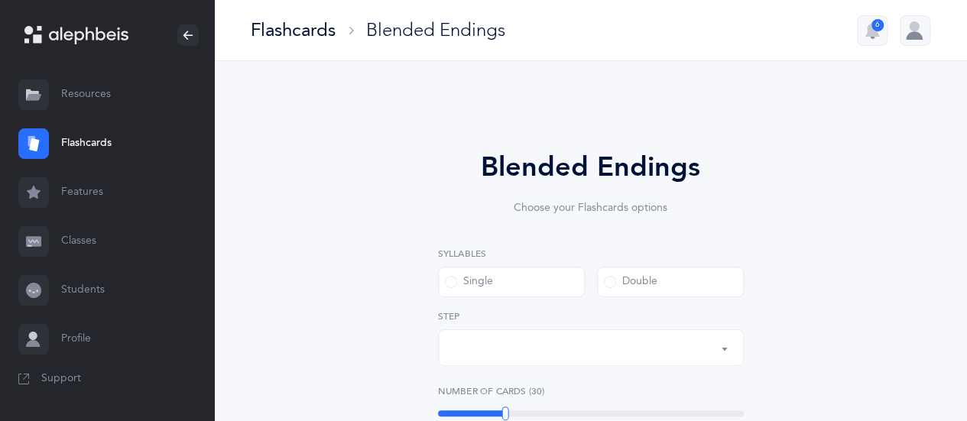
select select "28"
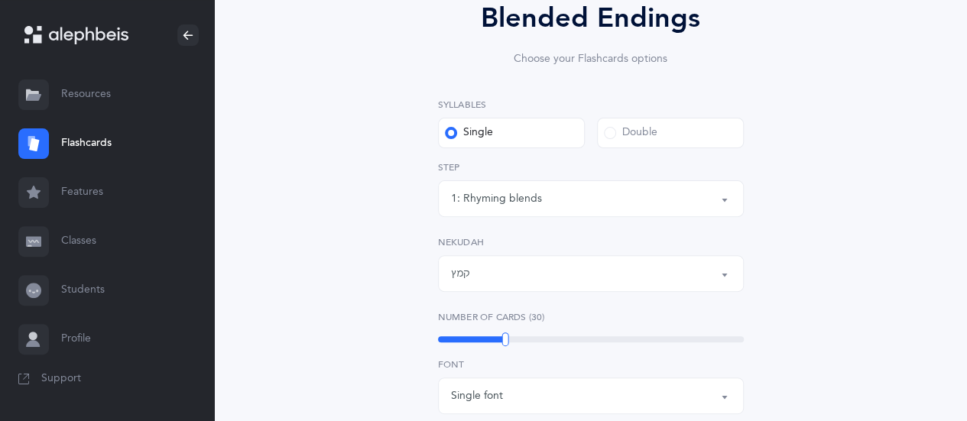
scroll to position [153, 0]
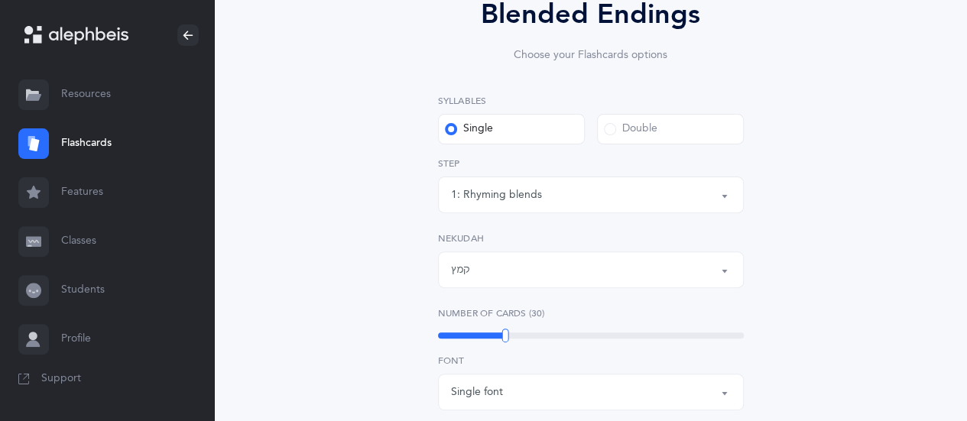
click at [610, 128] on span at bounding box center [610, 129] width 12 height 12
click at [0, 0] on input "Double" at bounding box center [0, 0] width 0 height 0
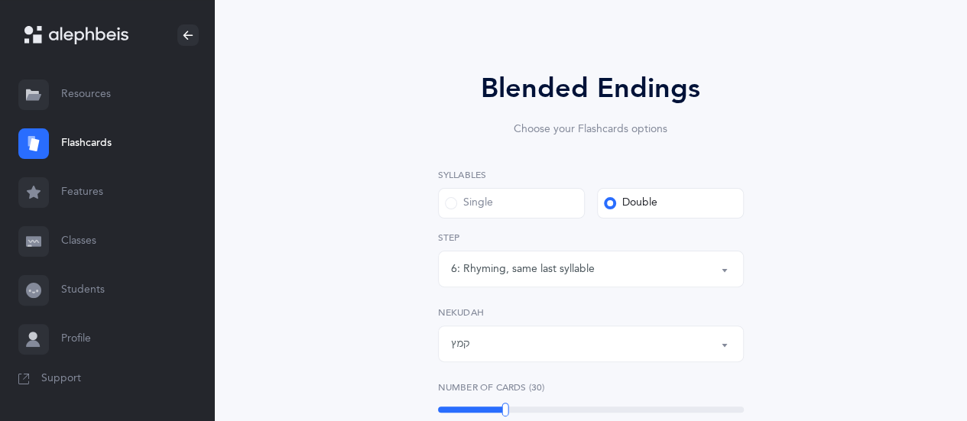
scroll to position [76, 0]
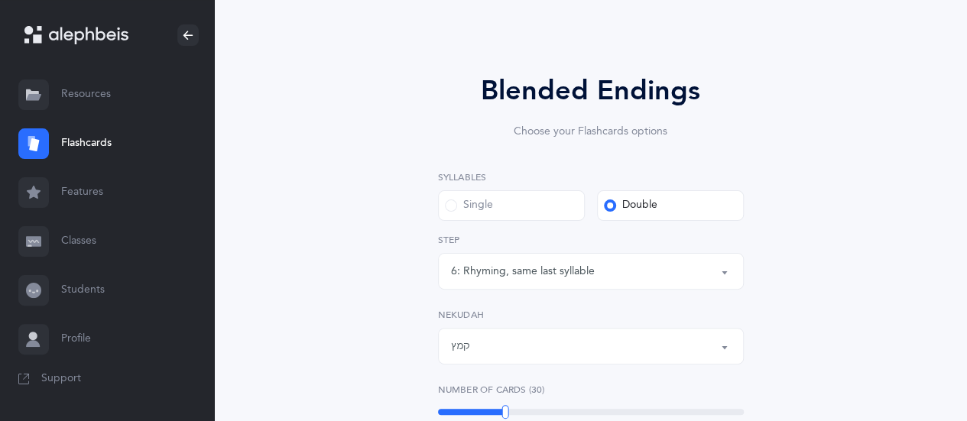
click at [722, 271] on button "6: Rhyming, same last syllable" at bounding box center [591, 271] width 306 height 37
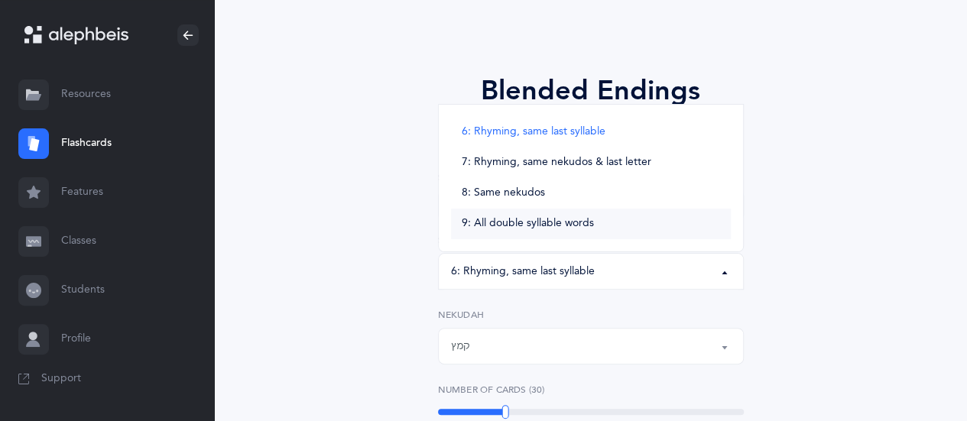
click at [520, 224] on span "9: All double syllable words" at bounding box center [528, 224] width 132 height 14
select select "9"
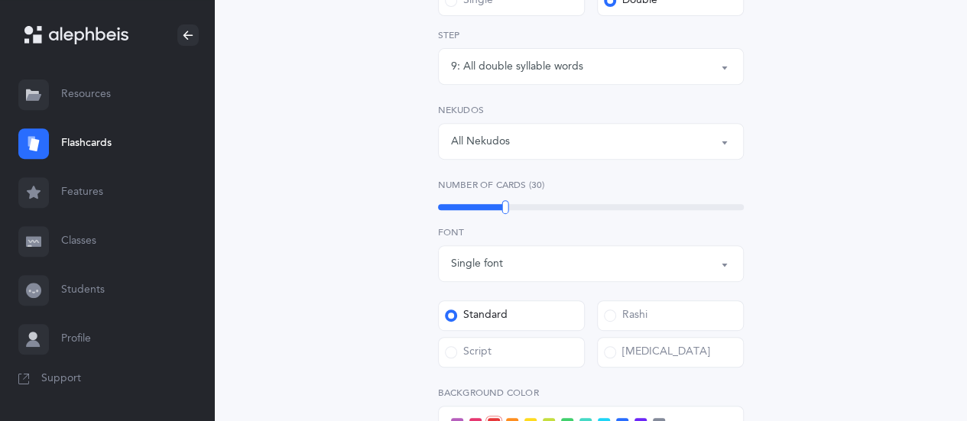
scroll to position [306, 0]
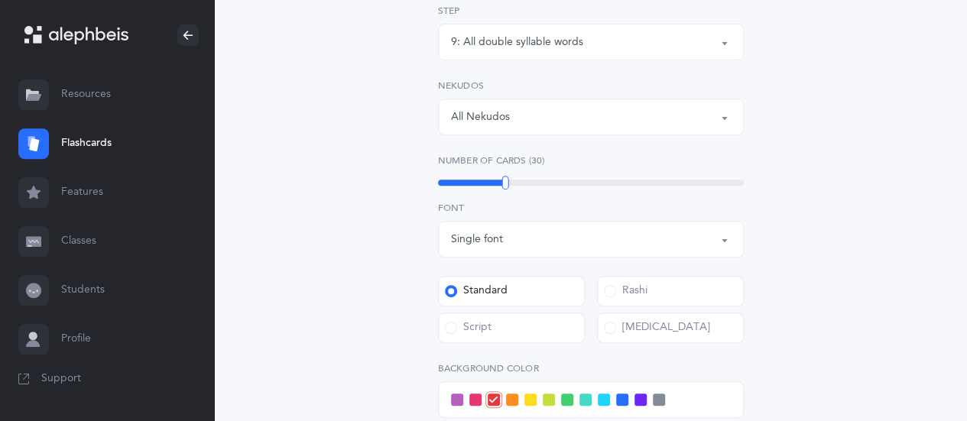
click at [724, 118] on button "All Nekudos" at bounding box center [591, 117] width 306 height 37
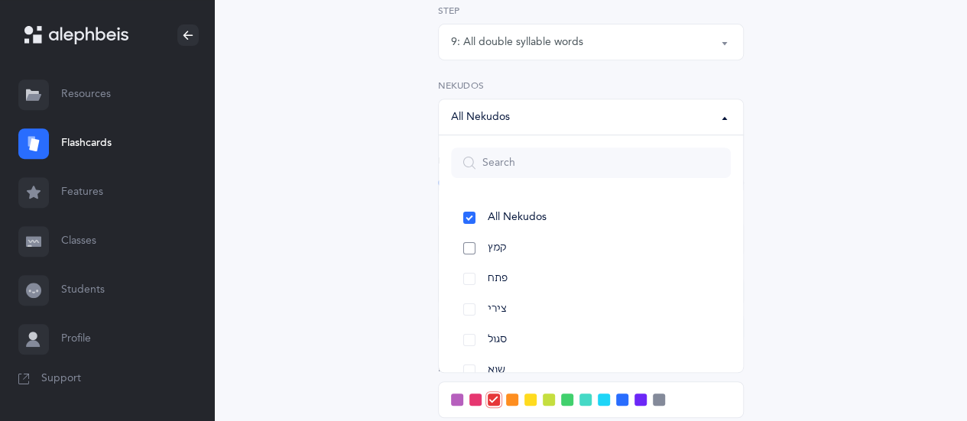
click at [463, 243] on link "קמץ" at bounding box center [591, 248] width 280 height 31
select select "28"
click at [471, 271] on link "פתח" at bounding box center [591, 279] width 280 height 31
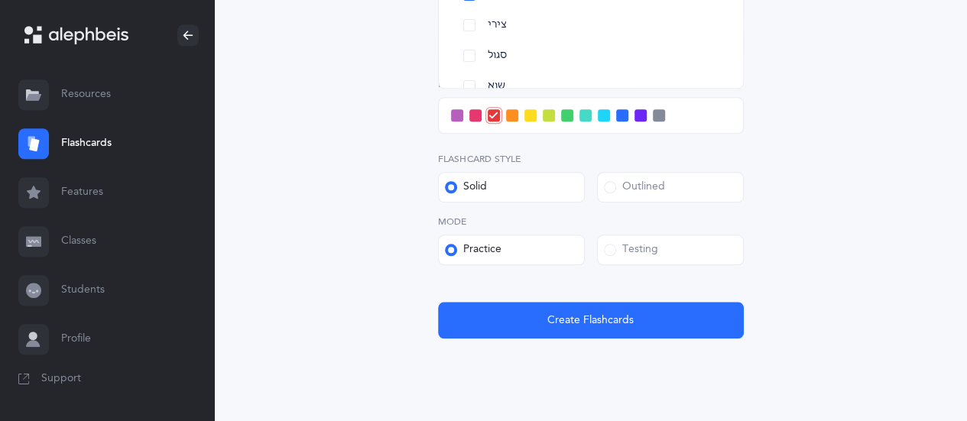
scroll to position [611, 0]
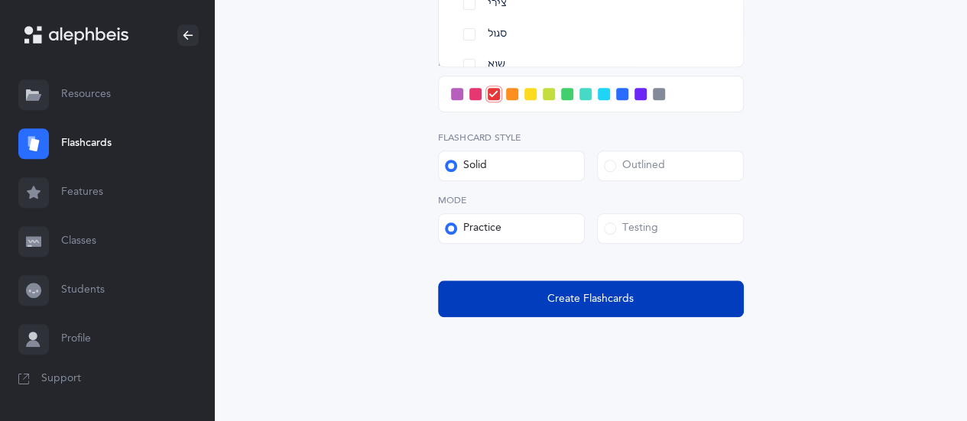
click at [617, 300] on span "Create Flashcards" at bounding box center [590, 299] width 86 height 16
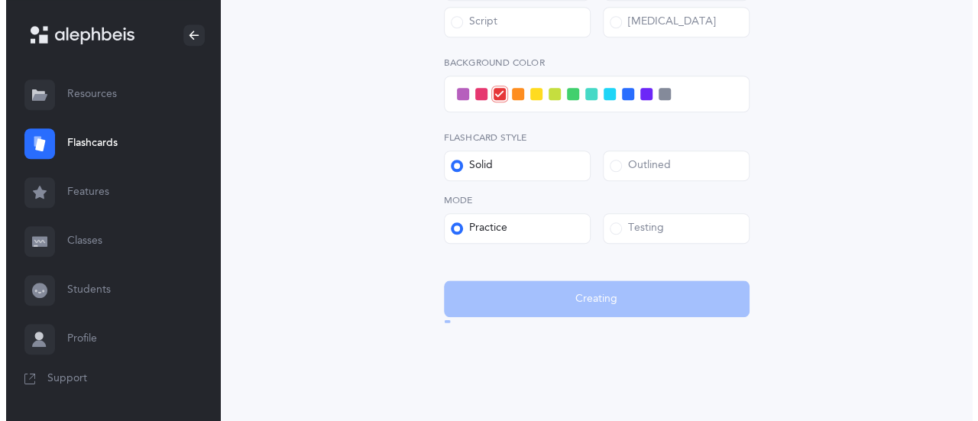
scroll to position [0, 0]
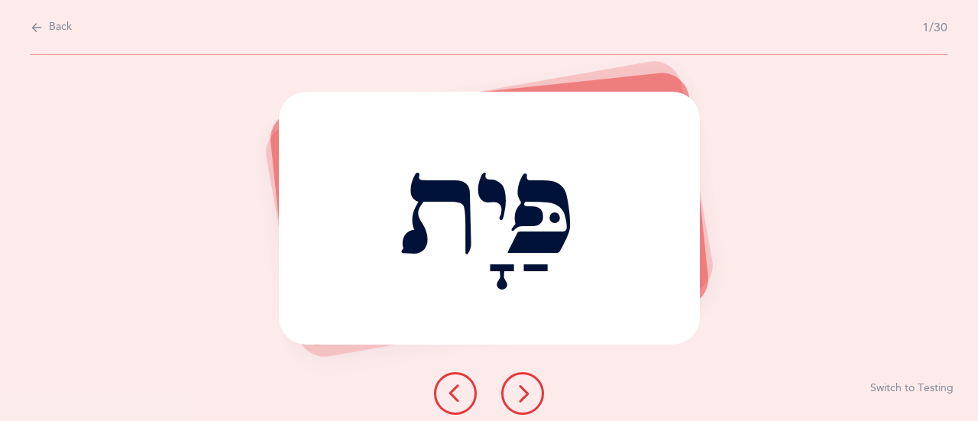
click at [533, 390] on button at bounding box center [522, 393] width 43 height 43
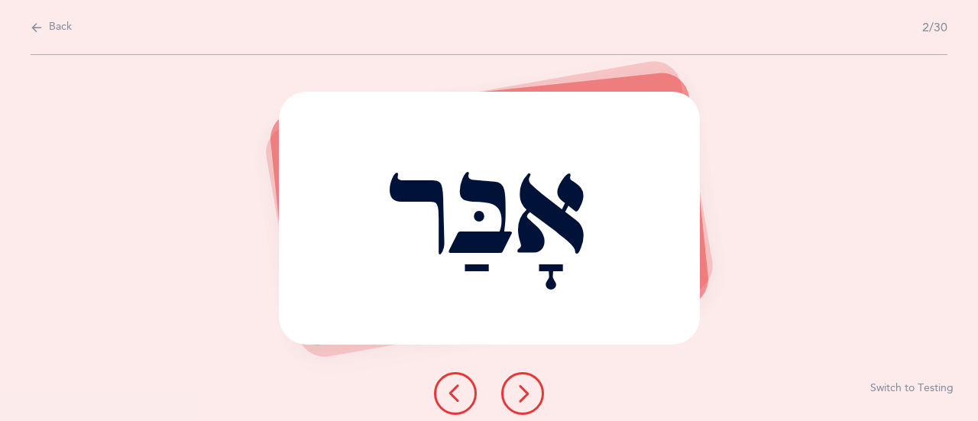
click at [532, 393] on button at bounding box center [522, 393] width 43 height 43
